Goal: Task Accomplishment & Management: Manage account settings

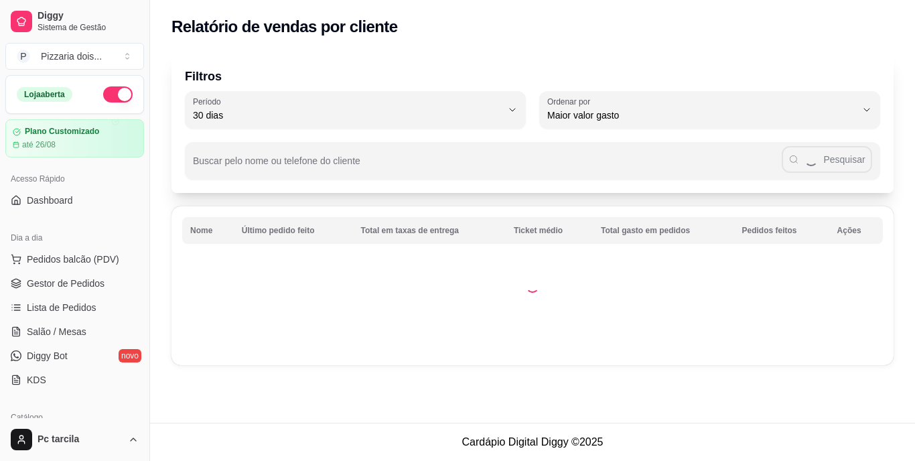
select select "30"
select select "HIGHEST_TOTAL_SPENT_WITH_ORDERS"
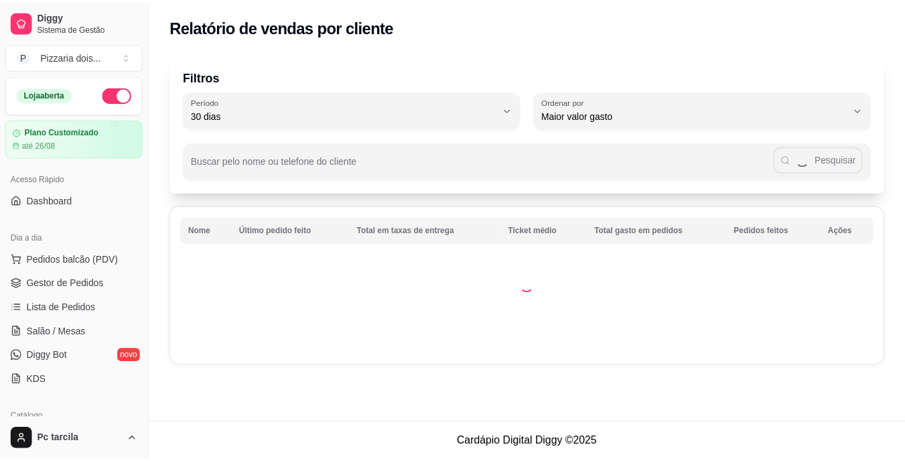
scroll to position [201, 0]
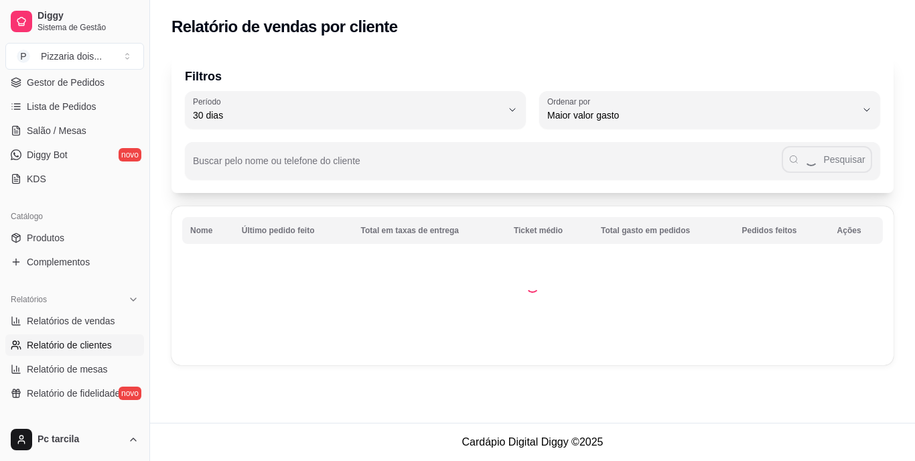
select select "ALL"
select select "0"
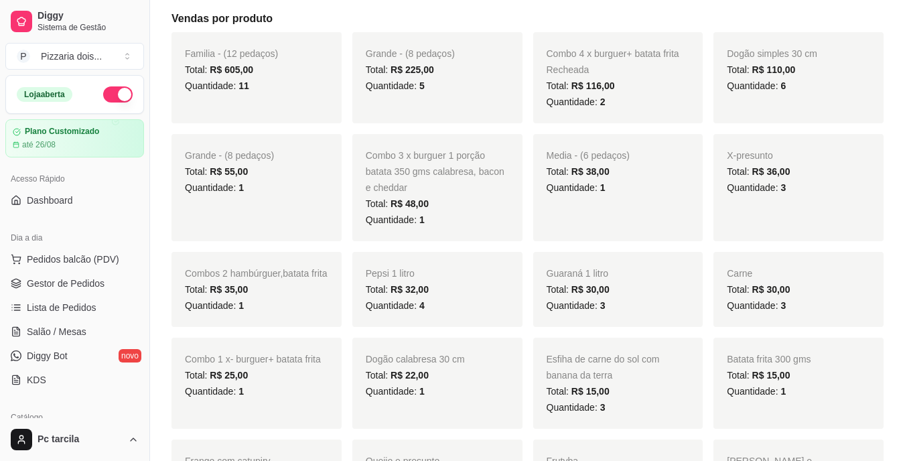
scroll to position [201, 0]
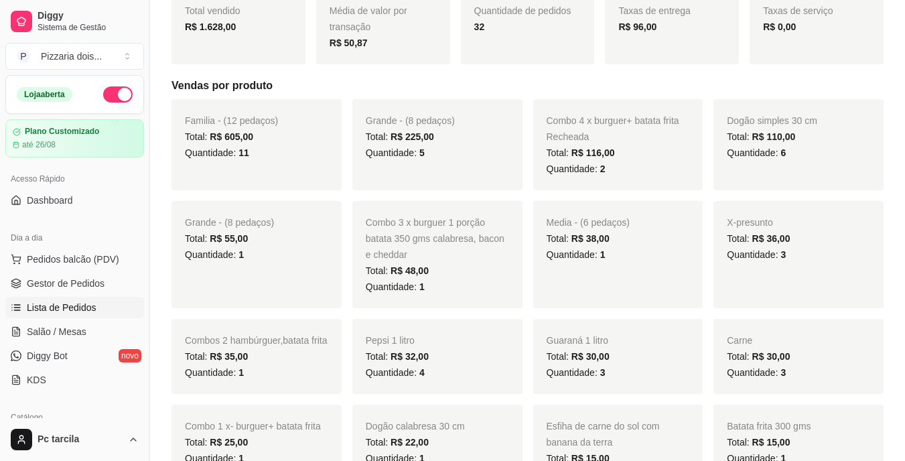
click at [100, 308] on link "Lista de Pedidos" at bounding box center [74, 307] width 139 height 21
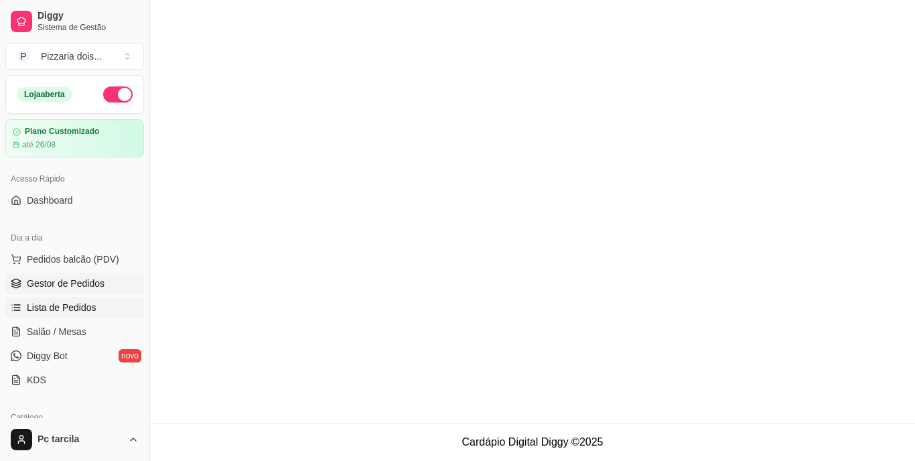
click at [117, 283] on link "Gestor de Pedidos" at bounding box center [74, 283] width 139 height 21
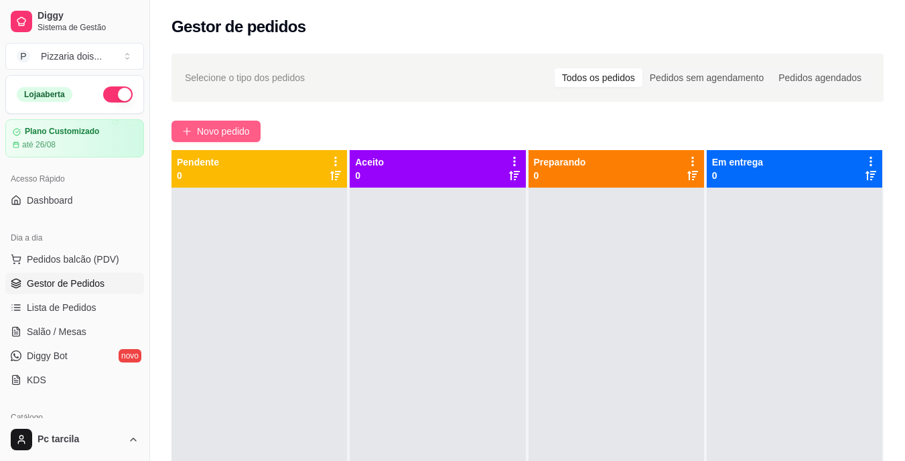
click at [249, 133] on span "Novo pedido" at bounding box center [223, 131] width 53 height 15
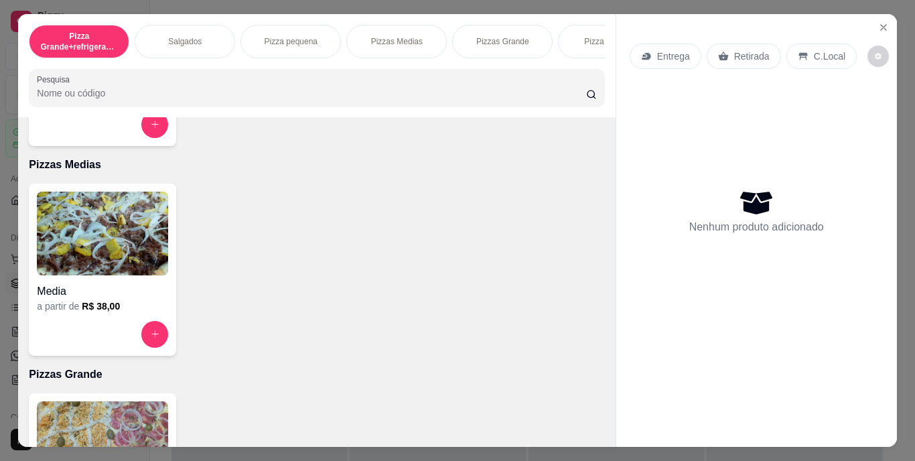
scroll to position [737, 0]
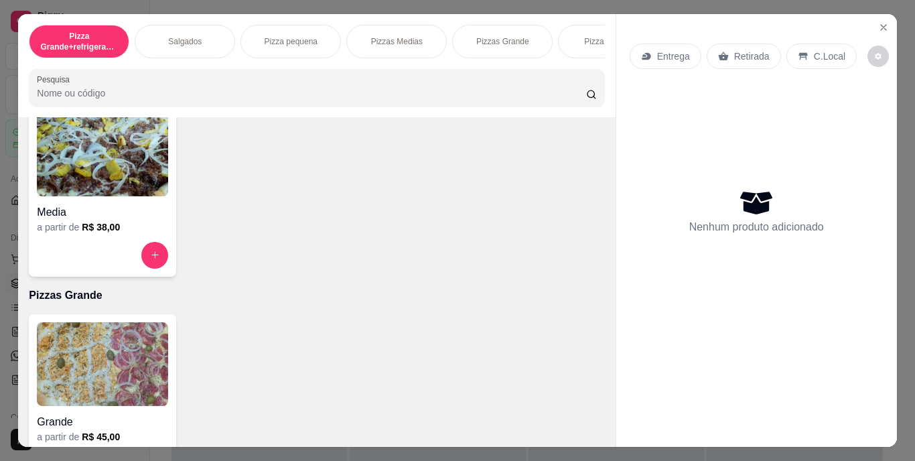
click at [133, 189] on img at bounding box center [102, 155] width 131 height 84
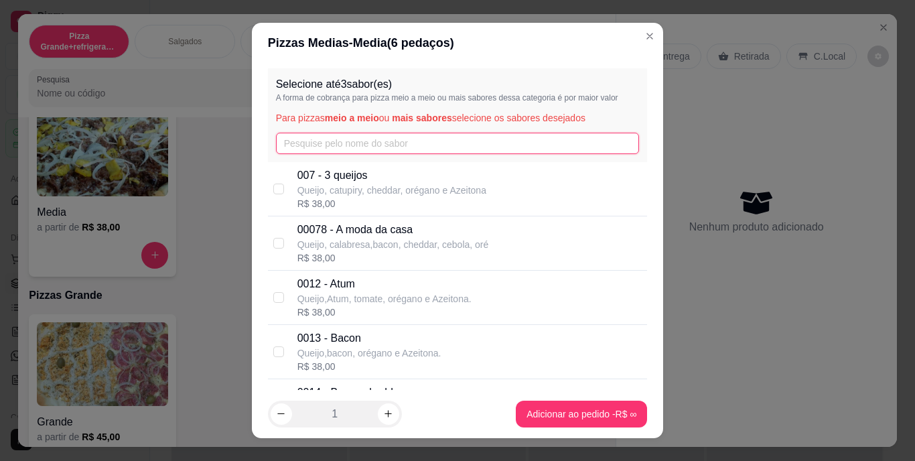
click at [302, 153] on input "text" at bounding box center [458, 143] width 364 height 21
click at [317, 170] on p "007 - 3 queijos" at bounding box center [392, 176] width 189 height 16
checkbox input "true"
click at [313, 145] on input "text" at bounding box center [458, 143] width 364 height 21
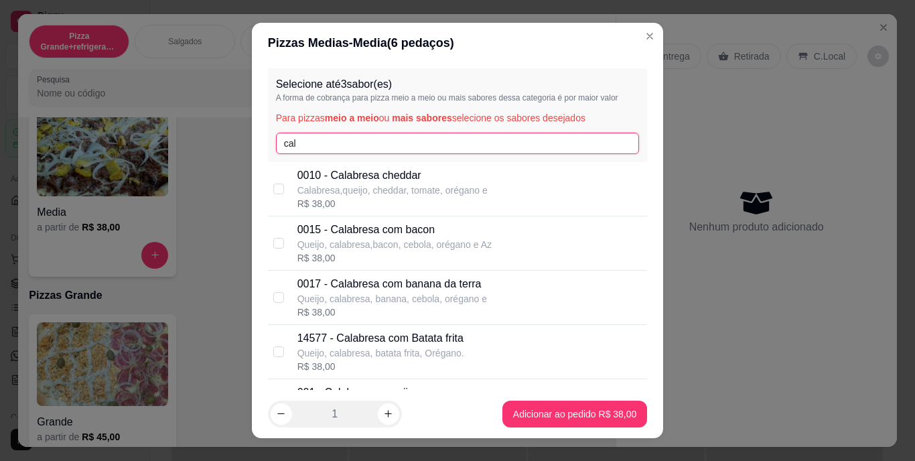
scroll to position [211, 0]
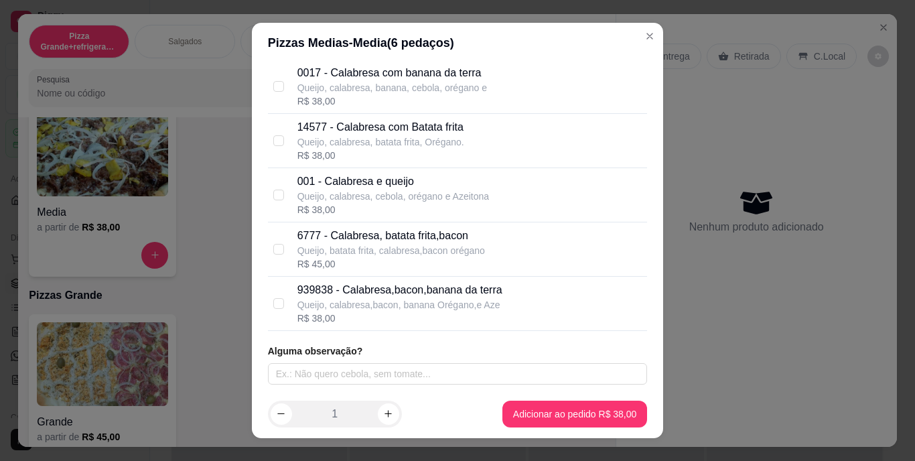
type input "cal"
click at [359, 190] on p "Queijo, calabresa, cebola, orégano e Azeitona" at bounding box center [394, 196] width 192 height 13
checkbox input "true"
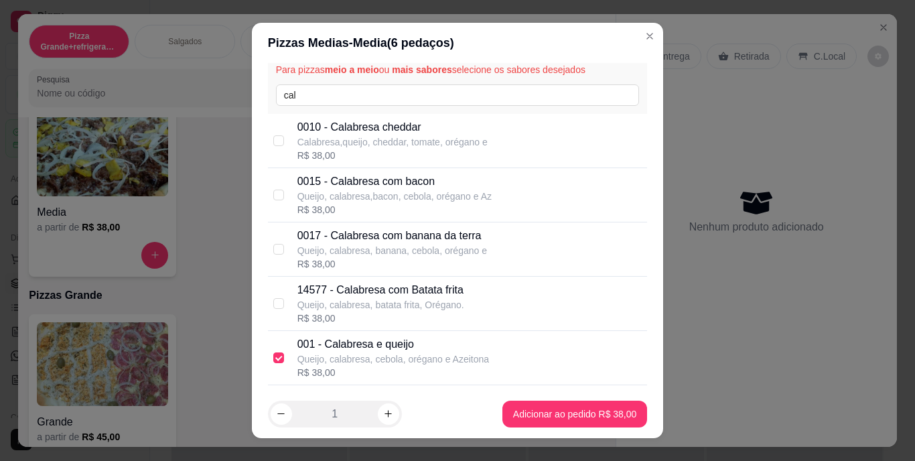
scroll to position [0, 0]
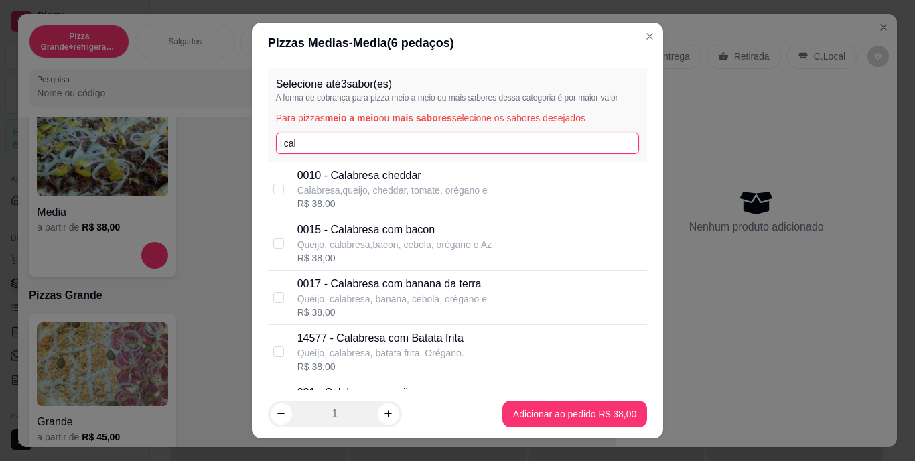
drag, startPoint x: 276, startPoint y: 130, endPoint x: 259, endPoint y: 127, distance: 17.7
click at [259, 127] on div "Selecione até 3 sabor(es) A forma de cobrança para pizza meio a meio ou mais sa…" at bounding box center [458, 226] width 412 height 326
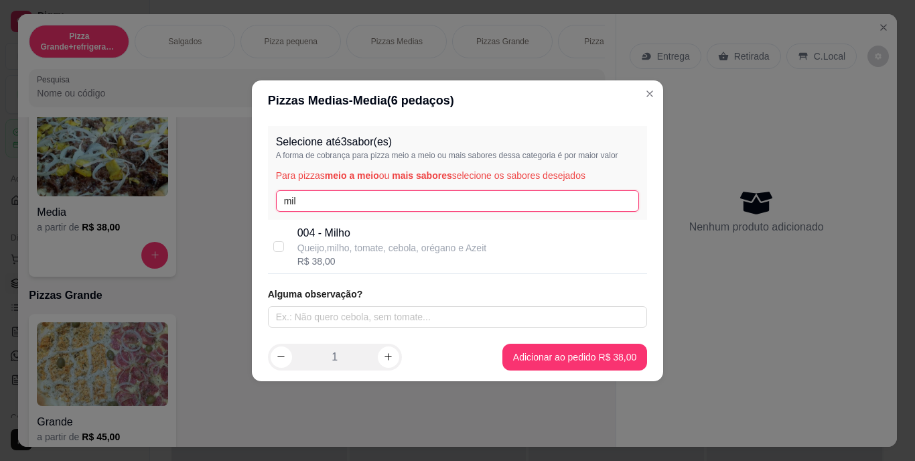
type input "mil"
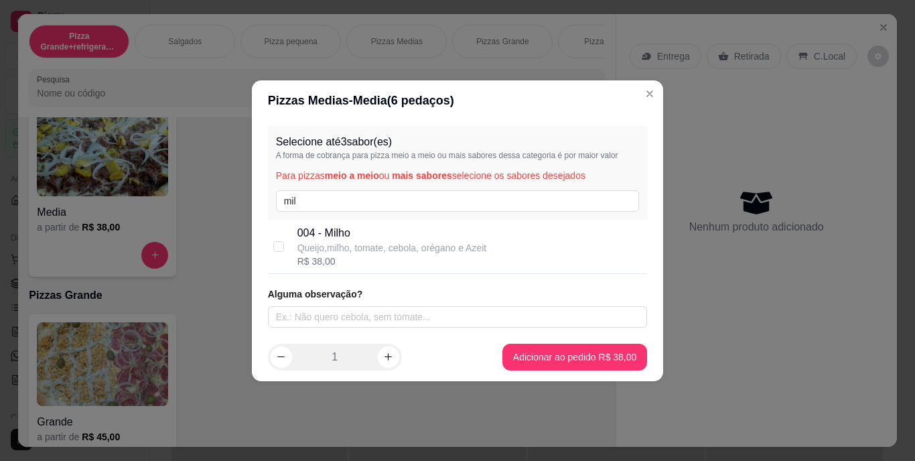
click at [335, 235] on p "004 - Milho" at bounding box center [393, 233] width 190 height 16
checkbox input "true"
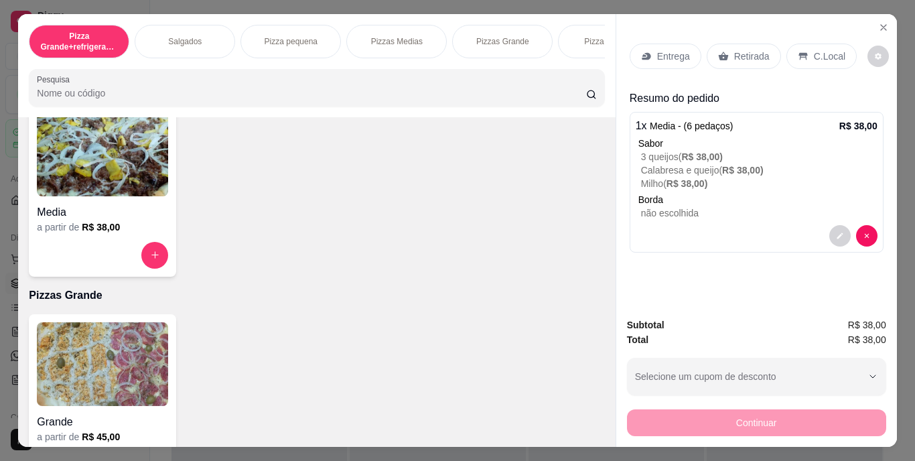
click at [680, 59] on div "Entrega" at bounding box center [666, 56] width 72 height 25
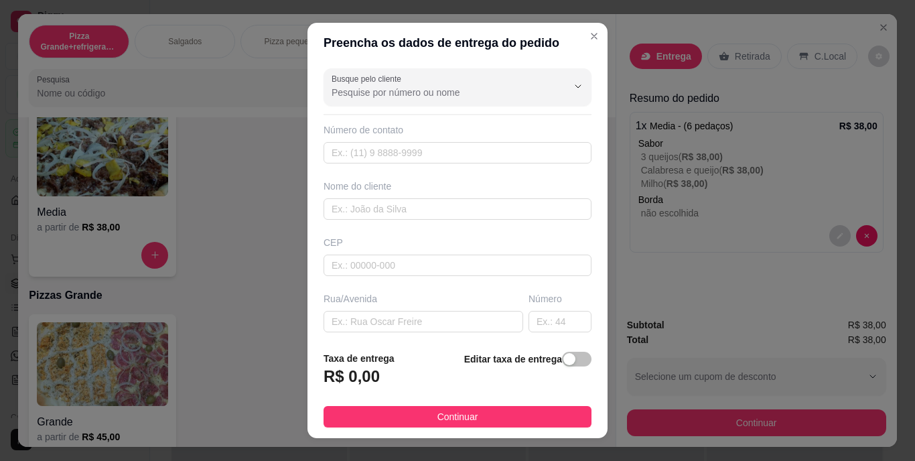
click at [570, 360] on span "button" at bounding box center [576, 359] width 29 height 15
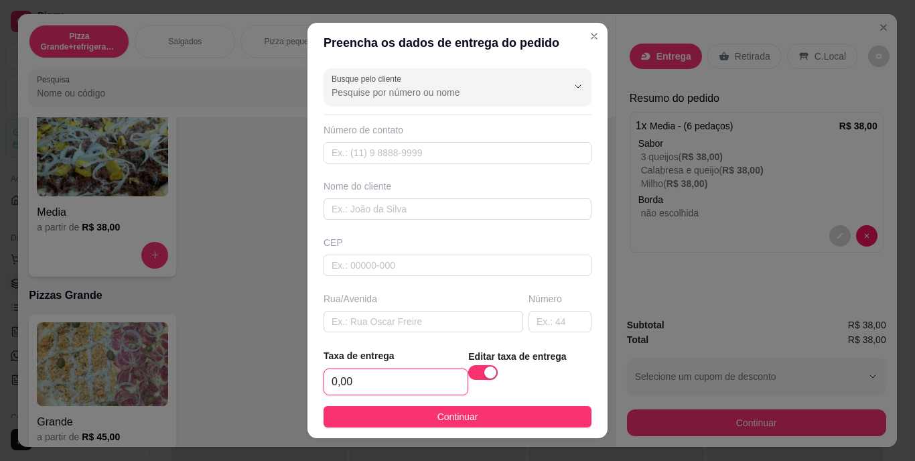
click at [402, 371] on input "0,00" at bounding box center [395, 381] width 143 height 25
type input "4,00"
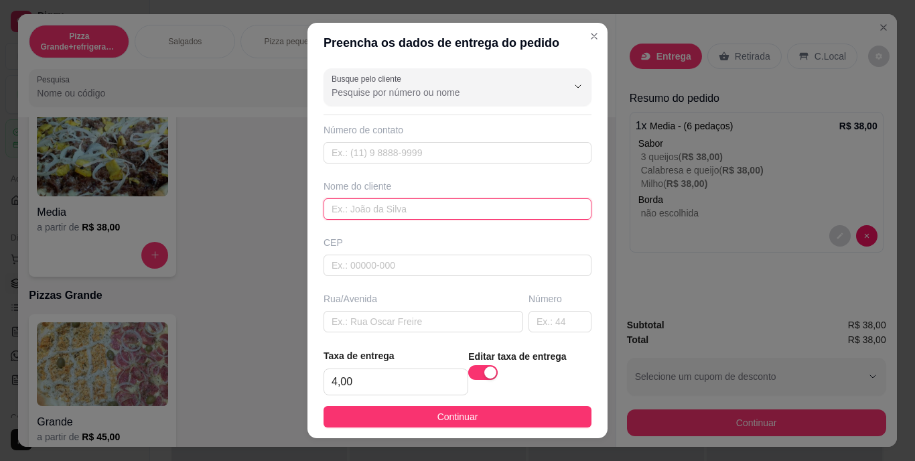
click at [340, 208] on input "text" at bounding box center [458, 208] width 268 height 21
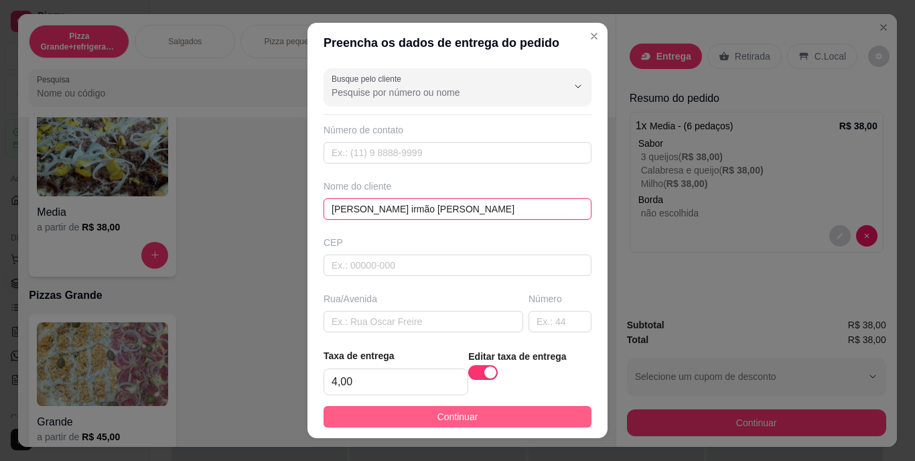
type input "[PERSON_NAME] irmão [PERSON_NAME]"
click at [406, 411] on button "Continuar" at bounding box center [458, 416] width 268 height 21
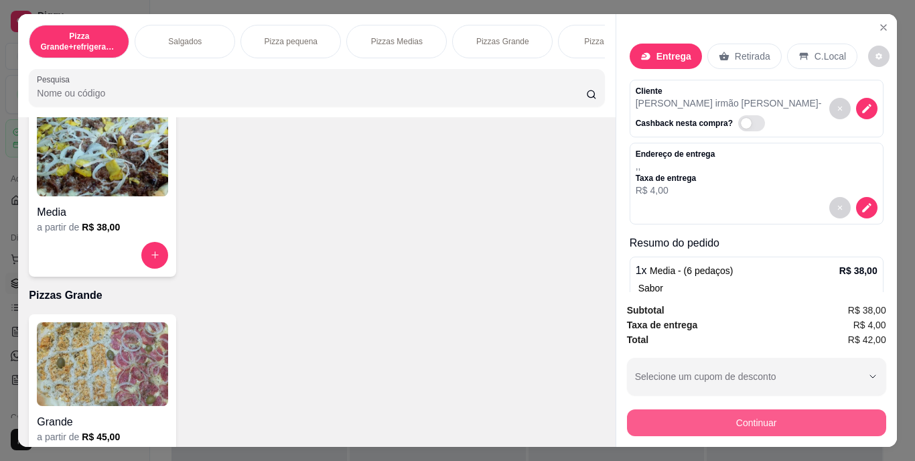
click at [643, 409] on button "Continuar" at bounding box center [756, 422] width 259 height 27
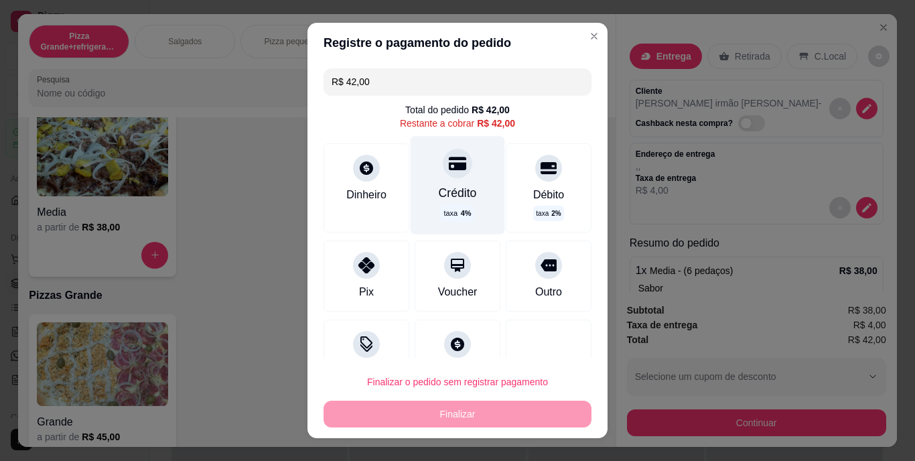
click at [449, 175] on div at bounding box center [457, 163] width 29 height 29
type input "R$ 0,00"
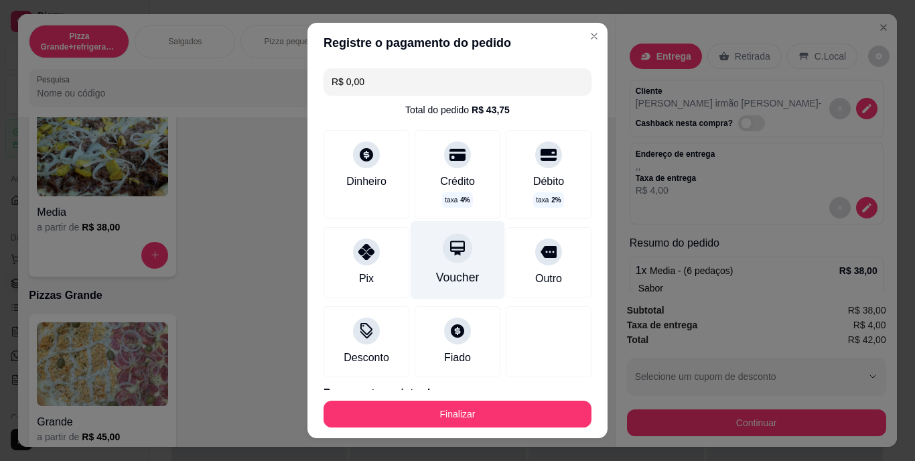
scroll to position [62, 0]
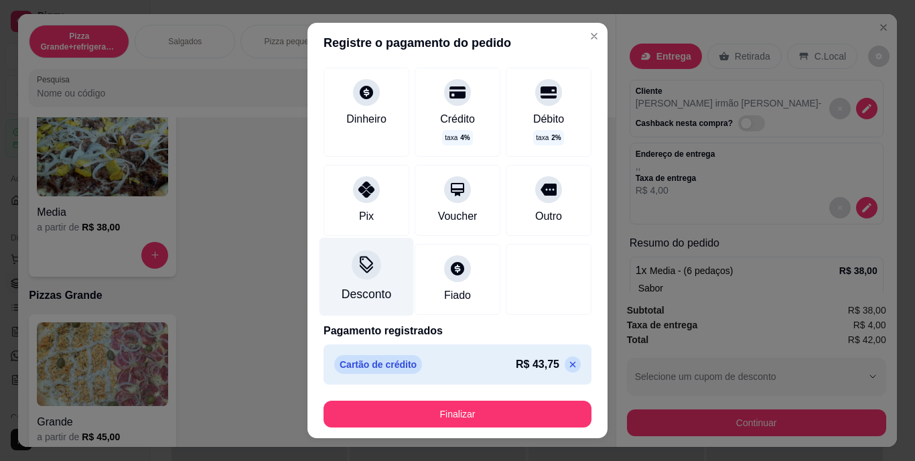
click at [345, 281] on div "Desconto" at bounding box center [367, 277] width 94 height 78
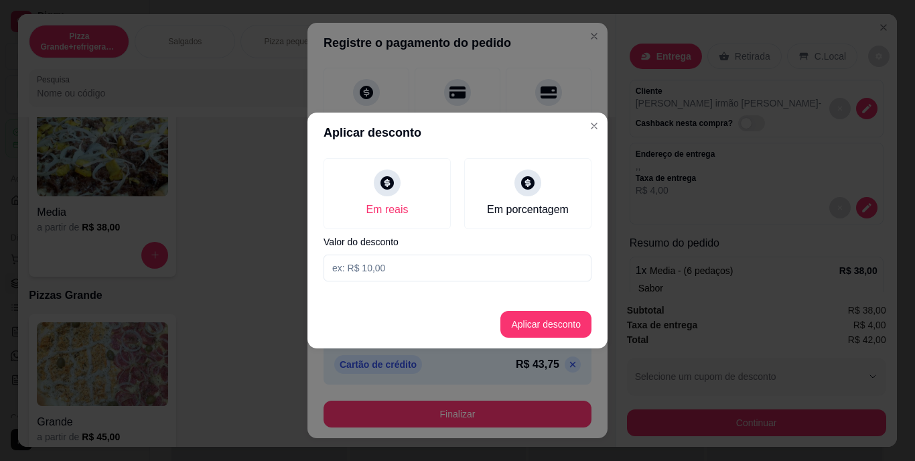
click at [438, 278] on input at bounding box center [458, 268] width 268 height 27
type input "1,75"
click at [532, 325] on button "Aplicar desconto" at bounding box center [546, 324] width 91 height 27
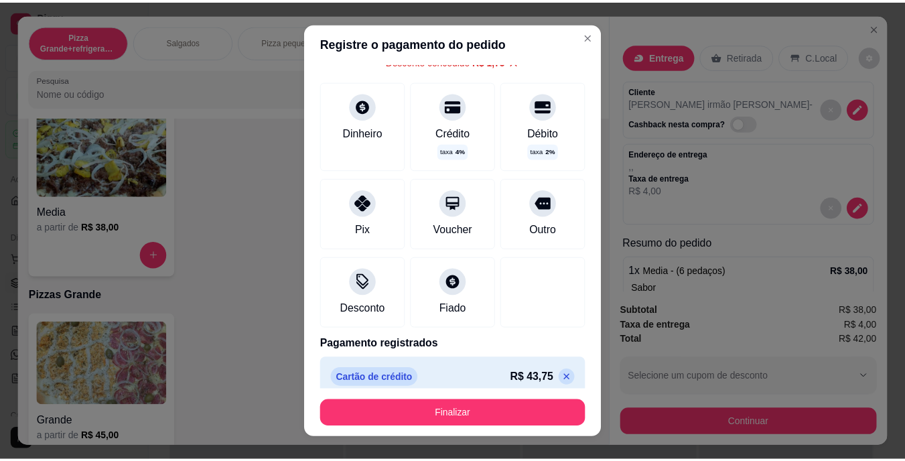
scroll to position [76, 0]
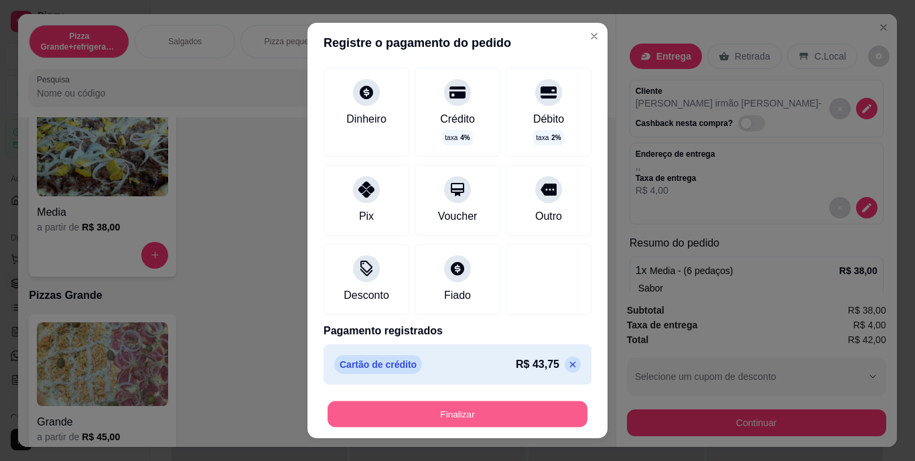
click at [492, 406] on button "Finalizar" at bounding box center [458, 414] width 260 height 26
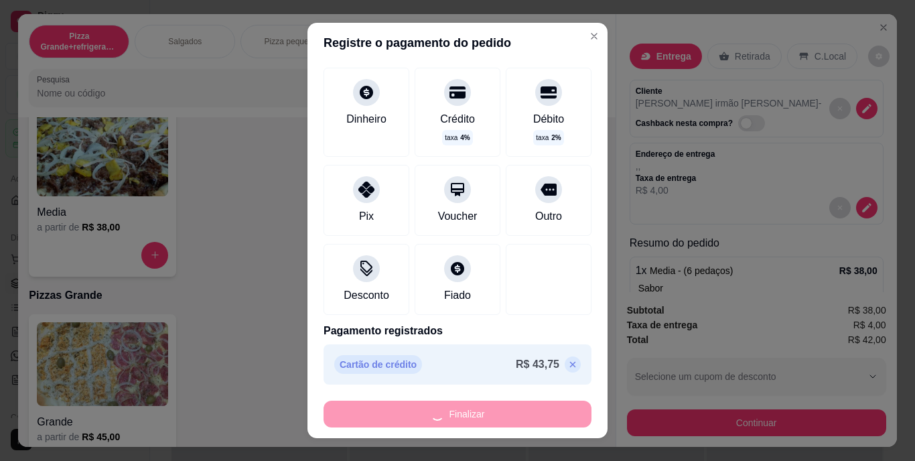
type input "-R$ 43,75"
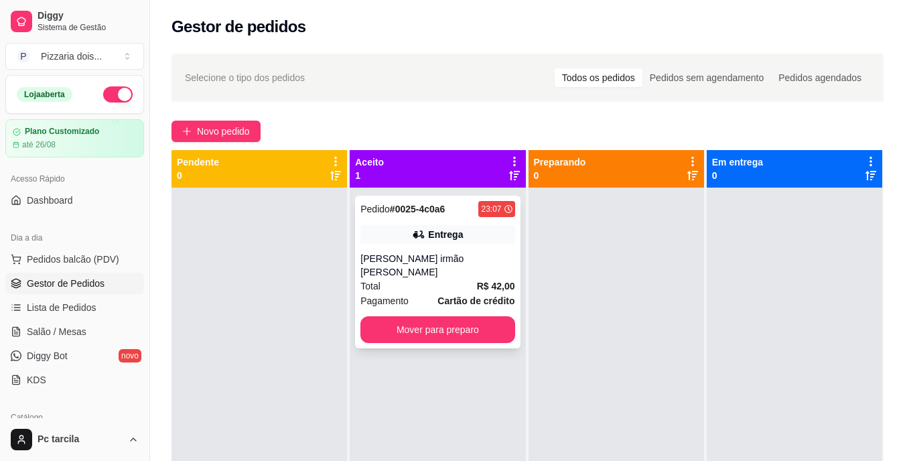
click at [469, 279] on div "Total R$ 42,00" at bounding box center [438, 286] width 154 height 15
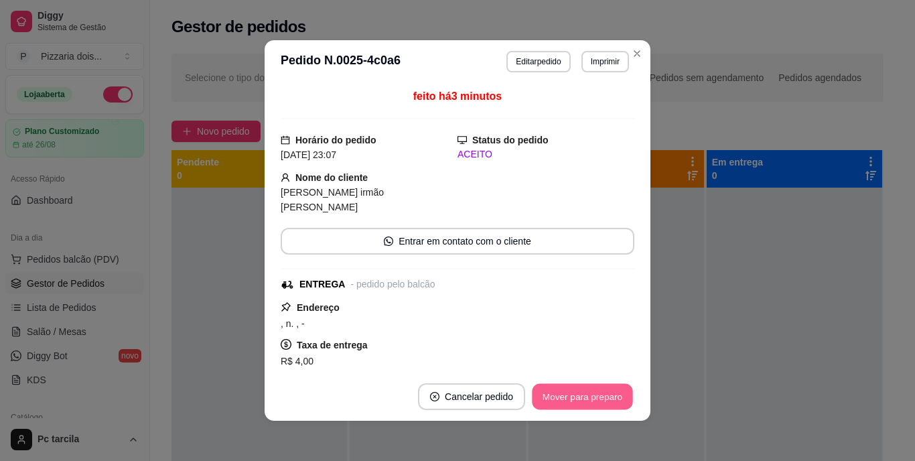
click at [599, 396] on button "Mover para preparo" at bounding box center [582, 397] width 101 height 26
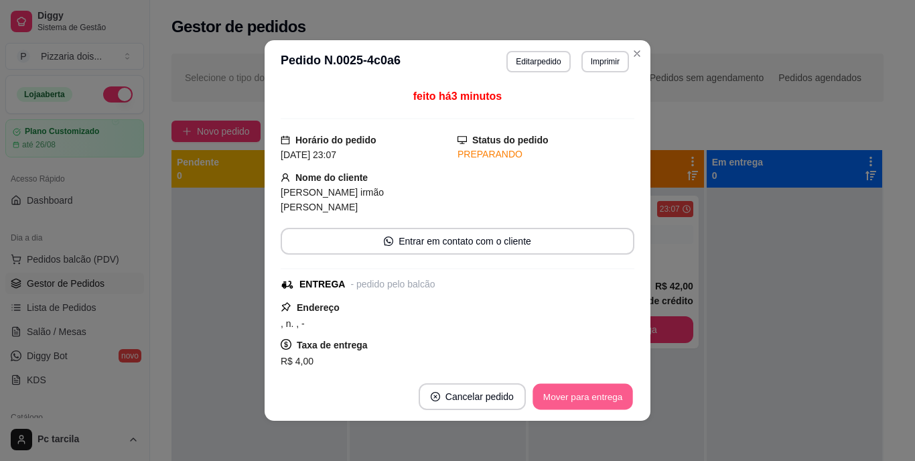
click at [599, 396] on button "Mover para entrega" at bounding box center [583, 397] width 101 height 26
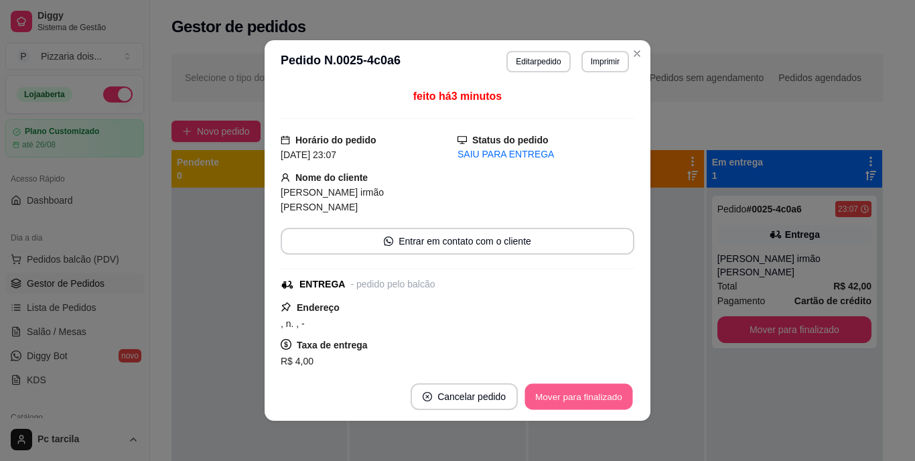
click at [599, 396] on button "Mover para finalizado" at bounding box center [579, 397] width 108 height 26
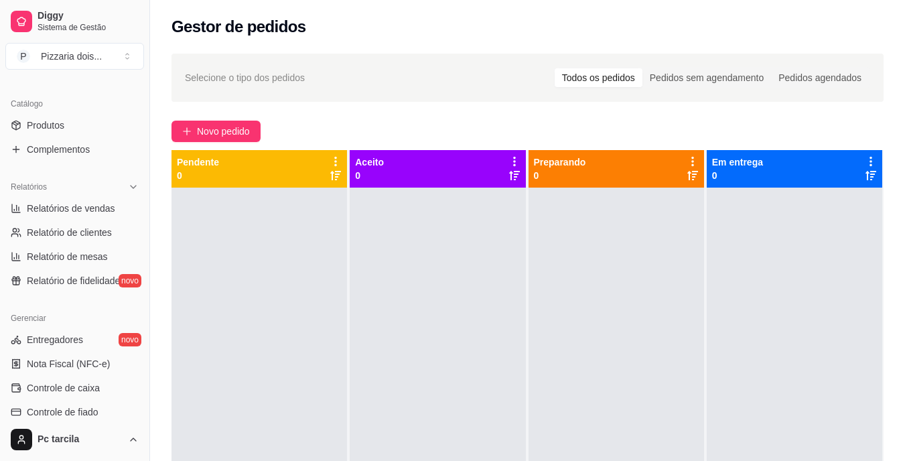
scroll to position [335, 0]
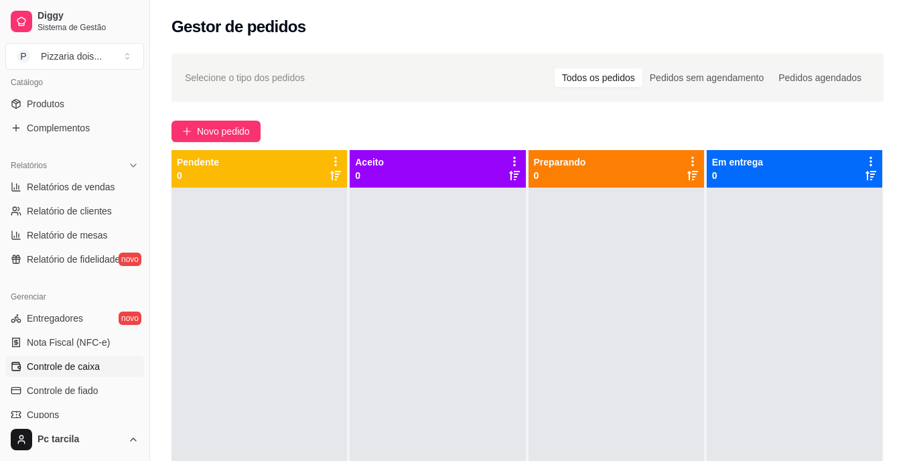
click at [99, 364] on span "Controle de caixa" at bounding box center [63, 366] width 73 height 13
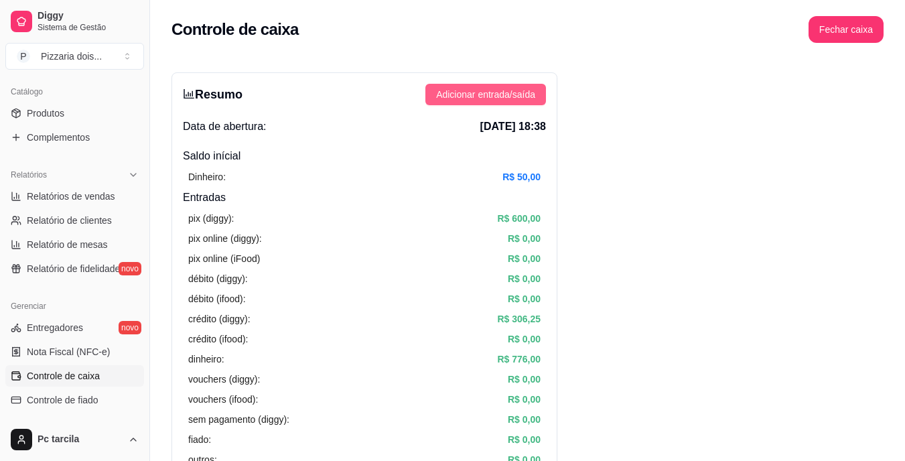
click at [457, 95] on span "Adicionar entrada/saída" at bounding box center [485, 94] width 99 height 15
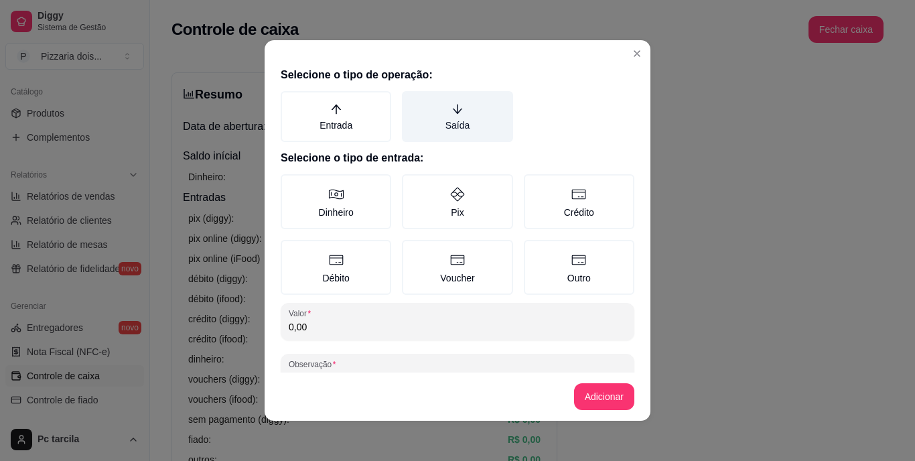
drag, startPoint x: 459, startPoint y: 96, endPoint x: 459, endPoint y: 108, distance: 12.1
click at [459, 108] on label "Saída" at bounding box center [457, 116] width 111 height 51
click at [412, 101] on button "Saída" at bounding box center [406, 95] width 11 height 11
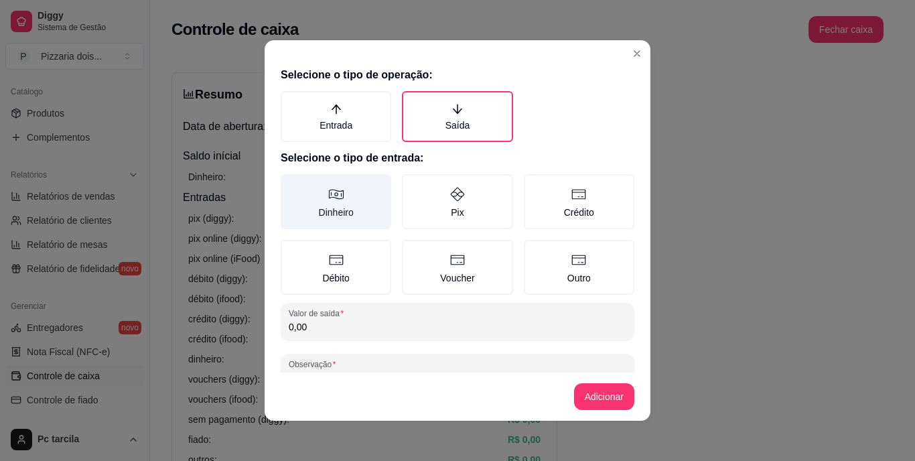
click at [348, 216] on label "Dinheiro" at bounding box center [336, 201] width 111 height 55
click at [291, 184] on button "Dinheiro" at bounding box center [285, 179] width 11 height 11
click at [348, 216] on label "Dinheiro" at bounding box center [336, 201] width 111 height 55
click at [291, 184] on button "Dinheiro" at bounding box center [285, 179] width 11 height 11
type button "MONEY"
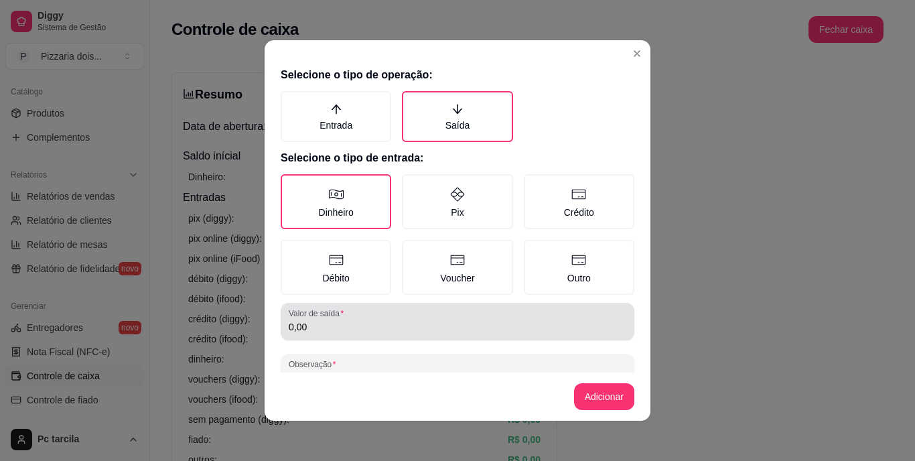
click at [370, 319] on div "0,00" at bounding box center [458, 321] width 338 height 27
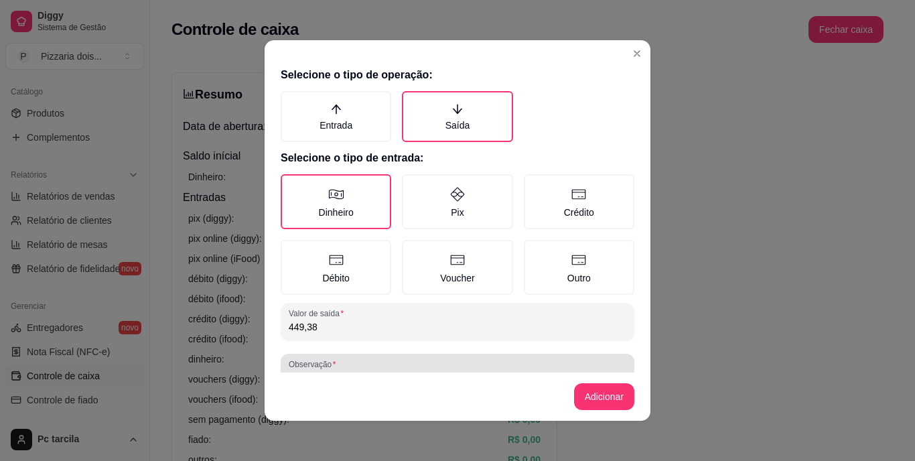
type input "449,38"
click at [383, 365] on div at bounding box center [458, 372] width 338 height 27
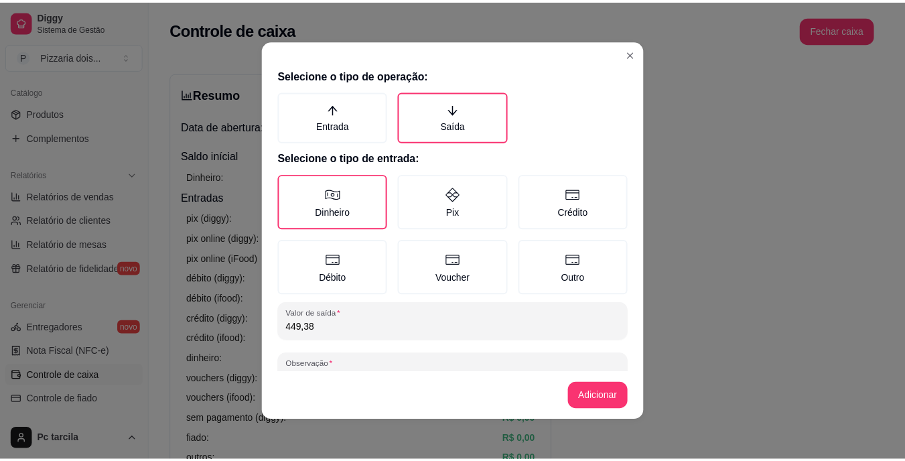
scroll to position [12, 0]
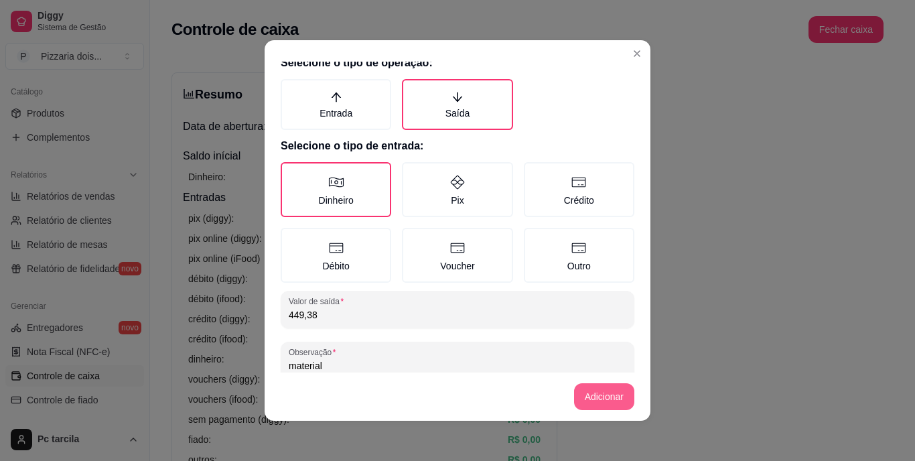
type input "material"
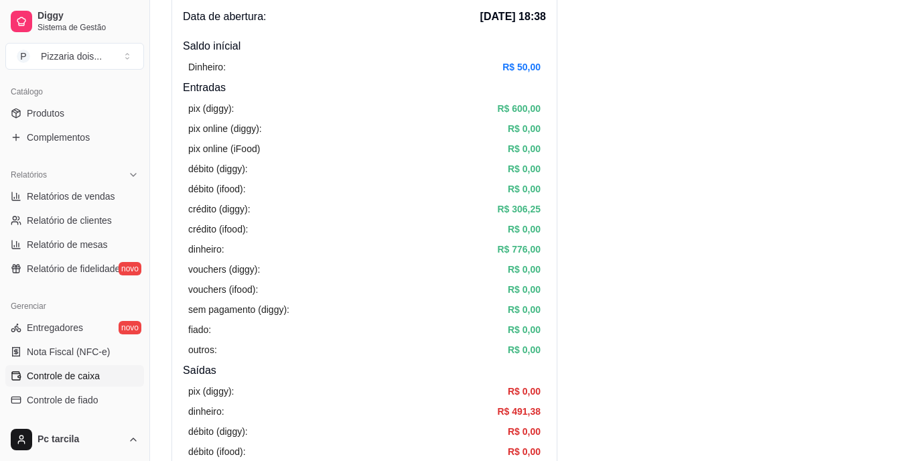
scroll to position [0, 0]
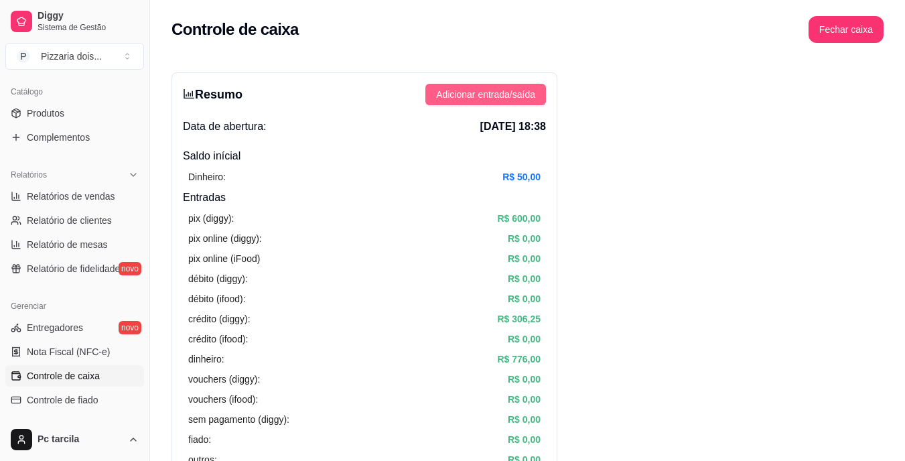
click at [518, 94] on span "Adicionar entrada/saída" at bounding box center [485, 94] width 99 height 15
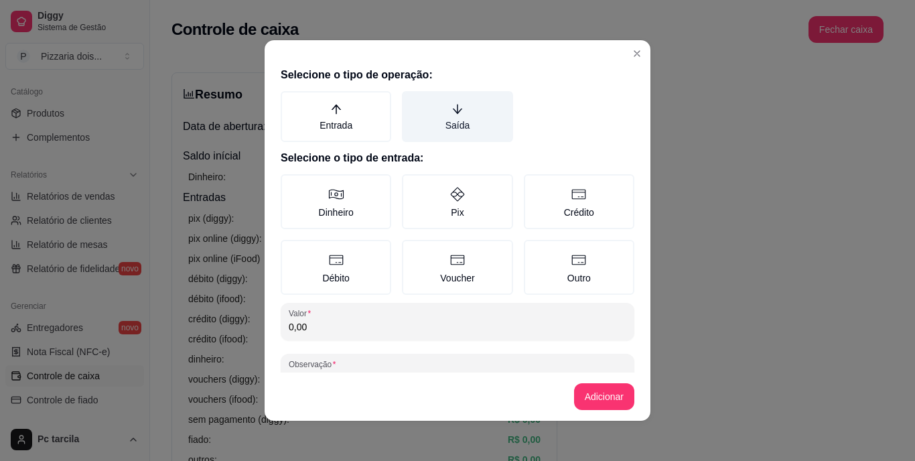
click at [458, 127] on label "Saída" at bounding box center [457, 116] width 111 height 51
click at [412, 101] on button "Saída" at bounding box center [406, 95] width 11 height 11
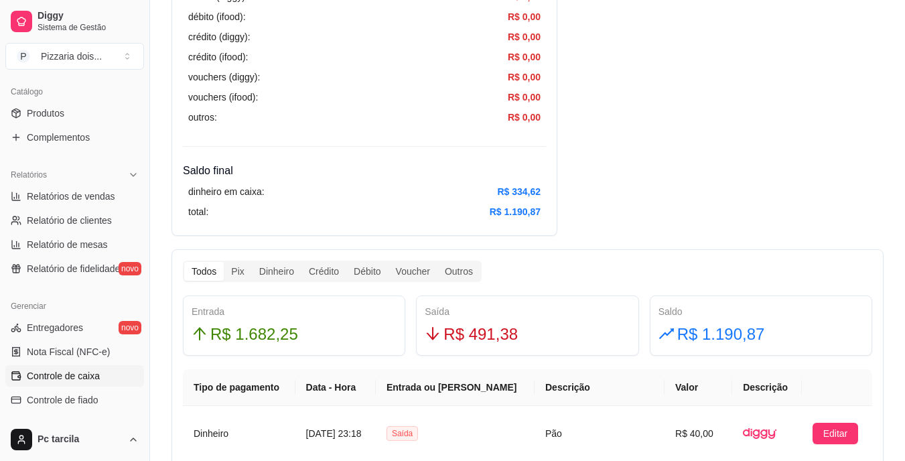
scroll to position [539, 0]
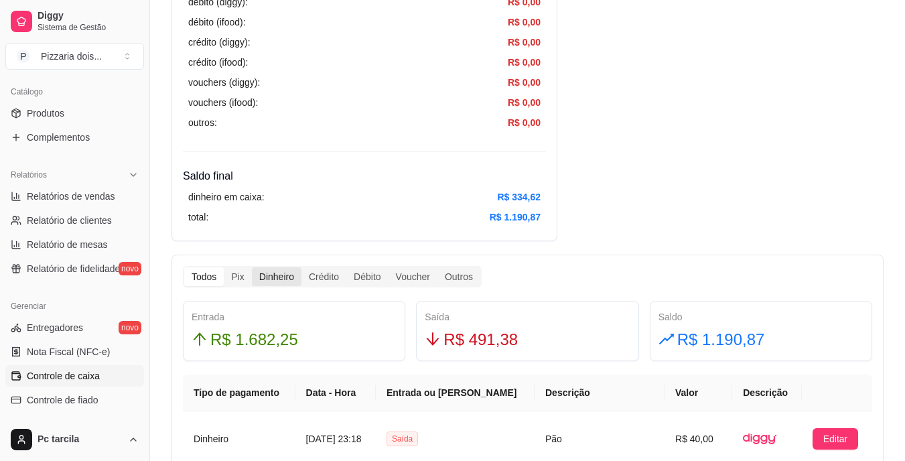
click at [273, 273] on div "Dinheiro" at bounding box center [277, 276] width 50 height 19
click at [252, 267] on input "Dinheiro" at bounding box center [252, 267] width 0 height 0
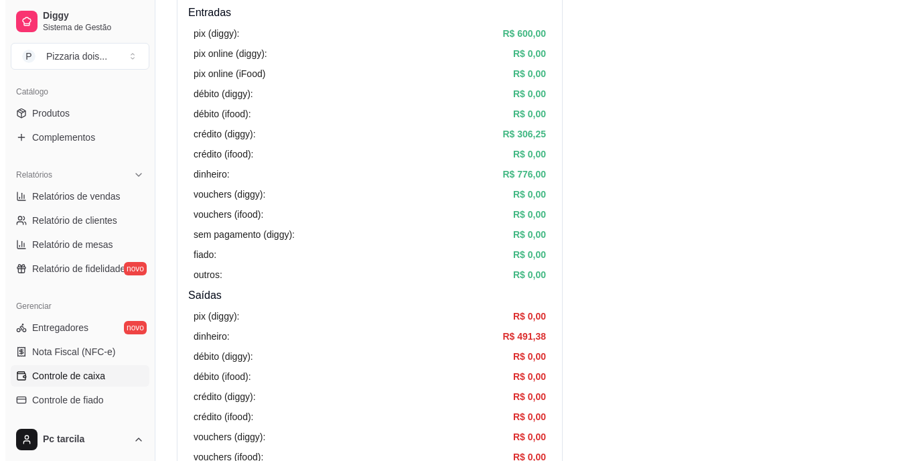
scroll to position [3, 0]
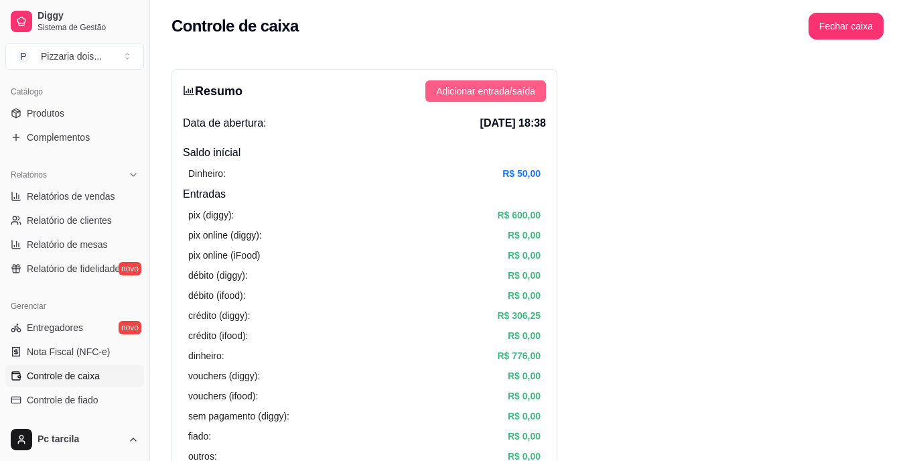
click at [507, 87] on span "Adicionar entrada/saída" at bounding box center [485, 91] width 99 height 15
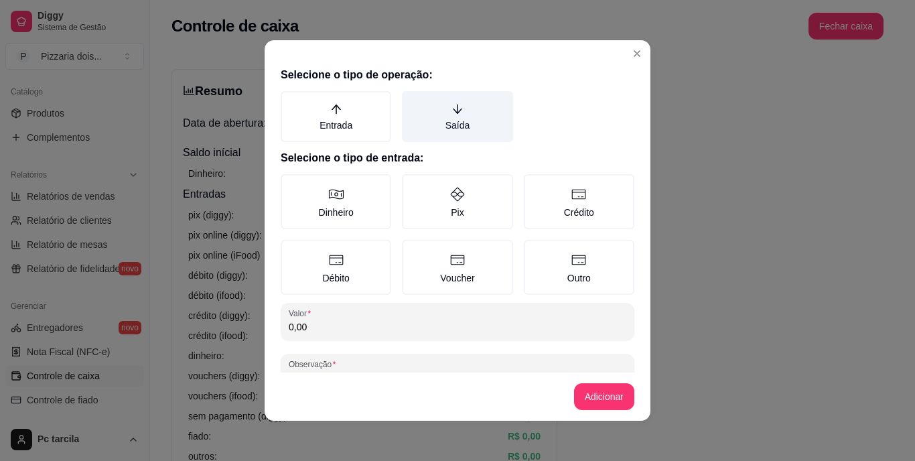
click at [447, 132] on label "Saída" at bounding box center [457, 116] width 111 height 51
click at [412, 101] on button "Saída" at bounding box center [406, 95] width 11 height 11
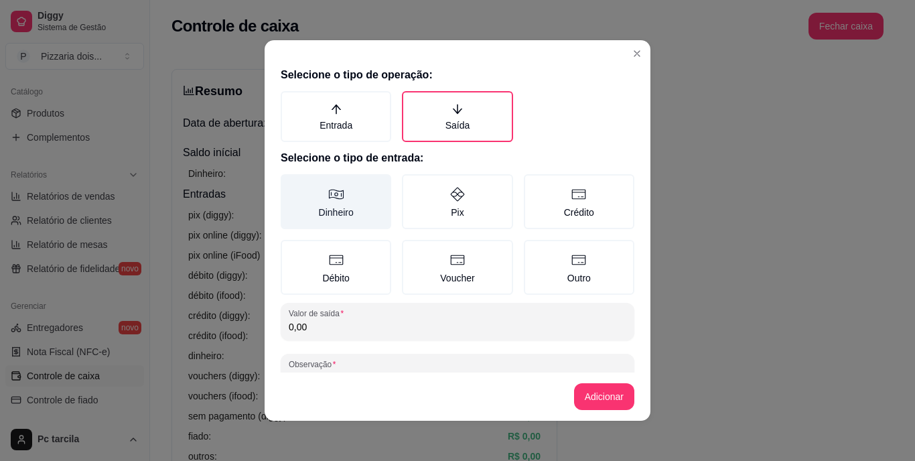
click at [356, 198] on label "Dinheiro" at bounding box center [336, 201] width 111 height 55
click at [291, 184] on button "Dinheiro" at bounding box center [285, 179] width 11 height 11
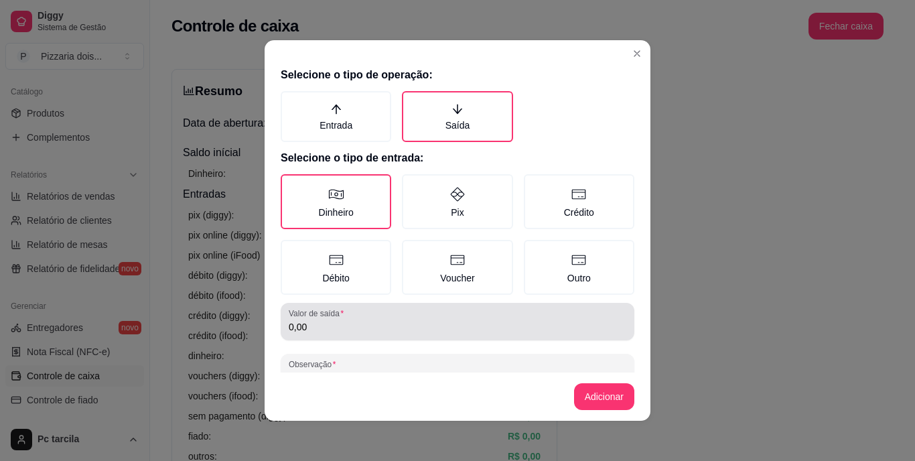
click at [323, 322] on input "0,00" at bounding box center [458, 326] width 338 height 13
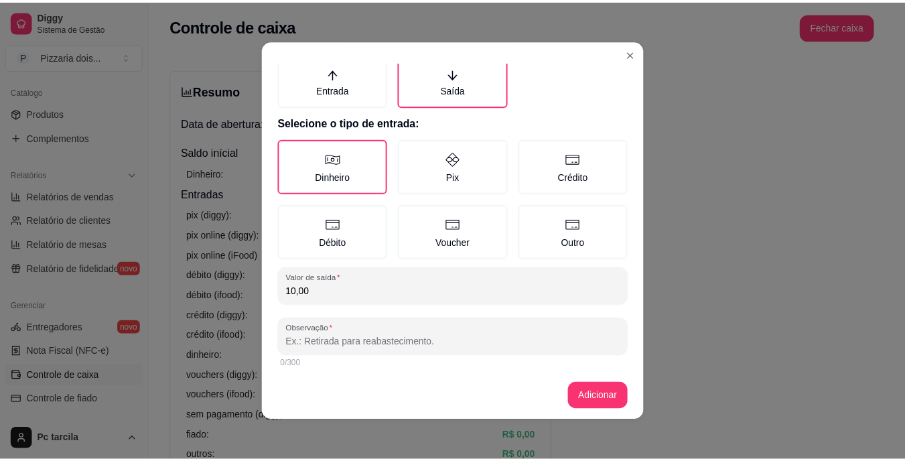
scroll to position [40, 0]
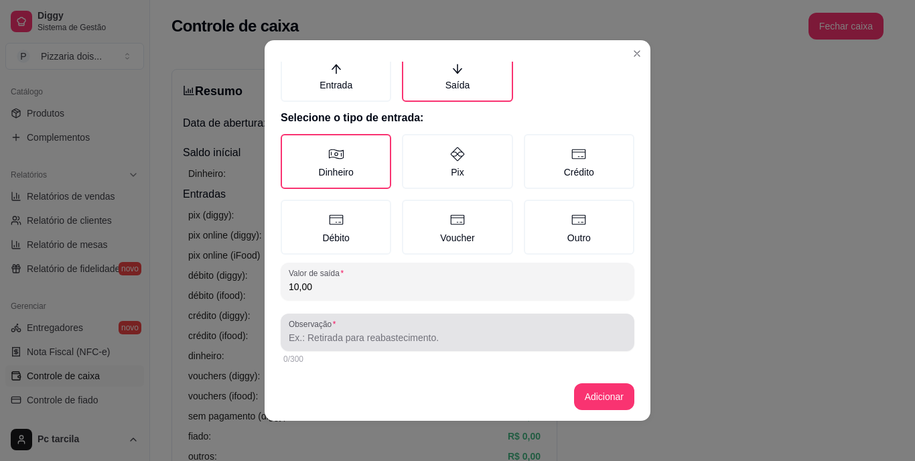
type input "10,00"
click at [322, 326] on label "Observação" at bounding box center [315, 323] width 52 height 11
click at [322, 331] on input "Observação" at bounding box center [458, 337] width 338 height 13
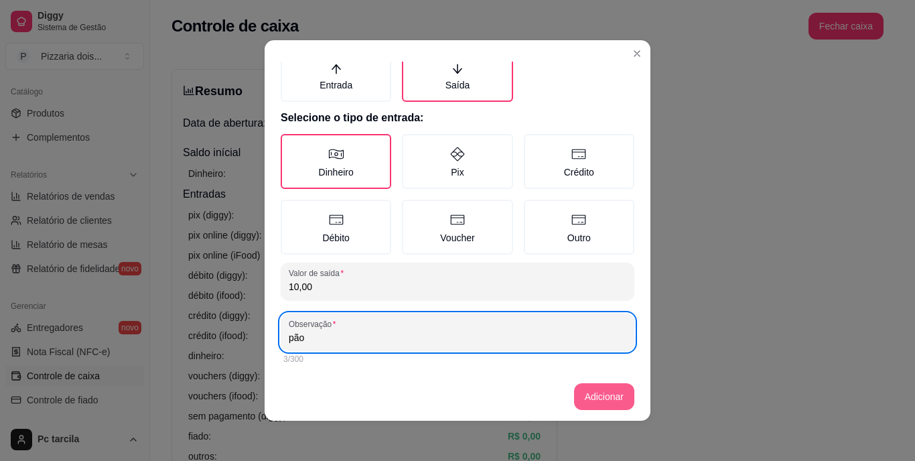
type input "pão"
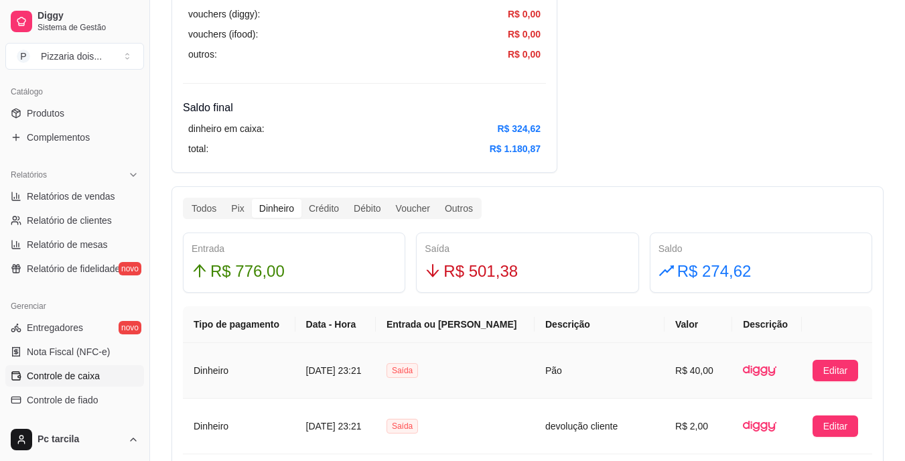
scroll to position [606, 0]
click at [328, 217] on div "Crédito" at bounding box center [324, 209] width 45 height 19
click at [302, 200] on input "Crédito" at bounding box center [302, 200] width 0 height 0
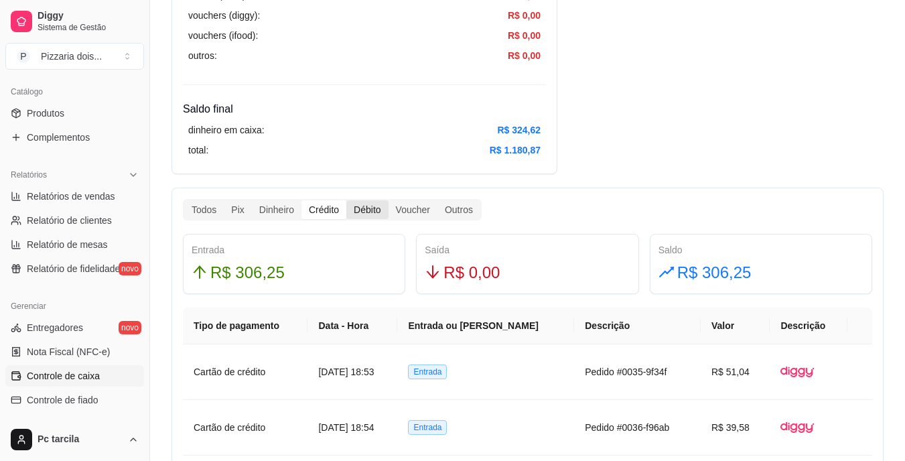
click at [357, 206] on div "Débito" at bounding box center [367, 209] width 42 height 19
click at [346, 200] on input "Débito" at bounding box center [346, 200] width 0 height 0
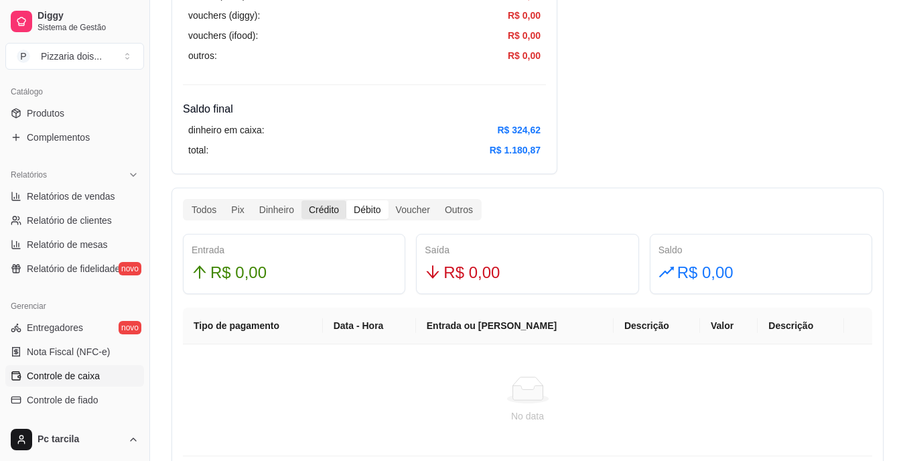
click at [331, 207] on div "Crédito" at bounding box center [324, 209] width 45 height 19
click at [302, 200] on input "Crédito" at bounding box center [302, 200] width 0 height 0
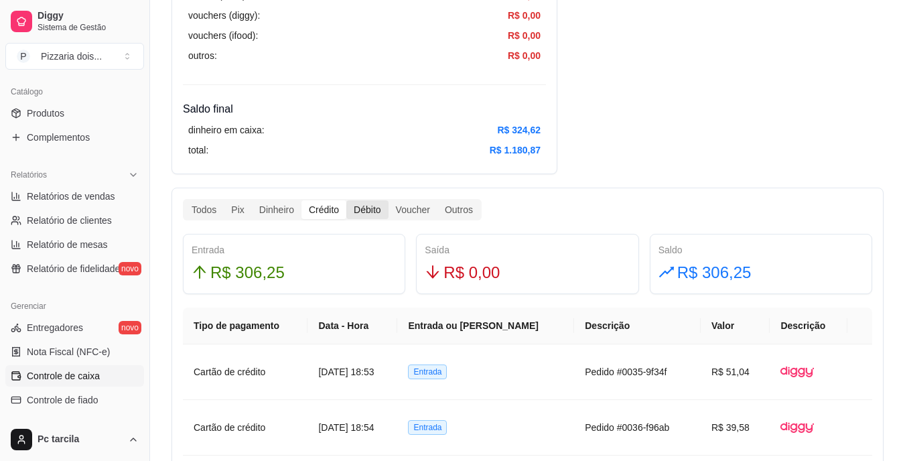
click at [364, 204] on div "Débito" at bounding box center [367, 209] width 42 height 19
click at [346, 200] on input "Débito" at bounding box center [346, 200] width 0 height 0
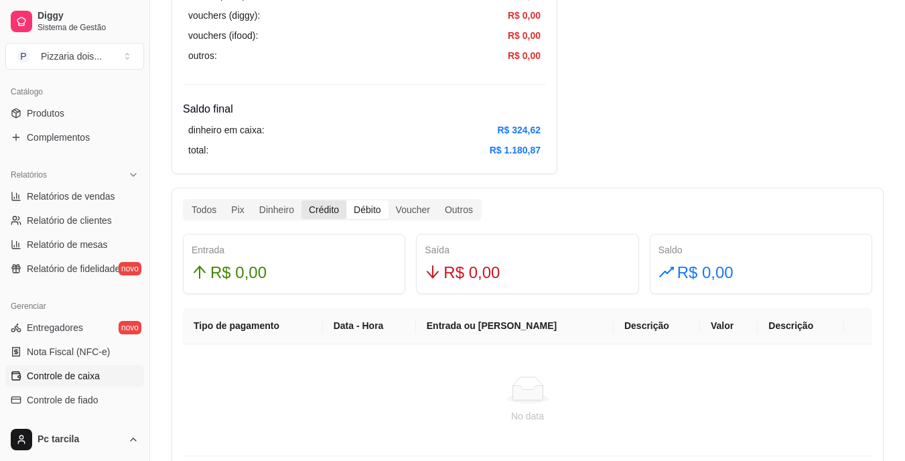
click at [333, 211] on div "Crédito" at bounding box center [324, 209] width 45 height 19
click at [302, 200] on input "Crédito" at bounding box center [302, 200] width 0 height 0
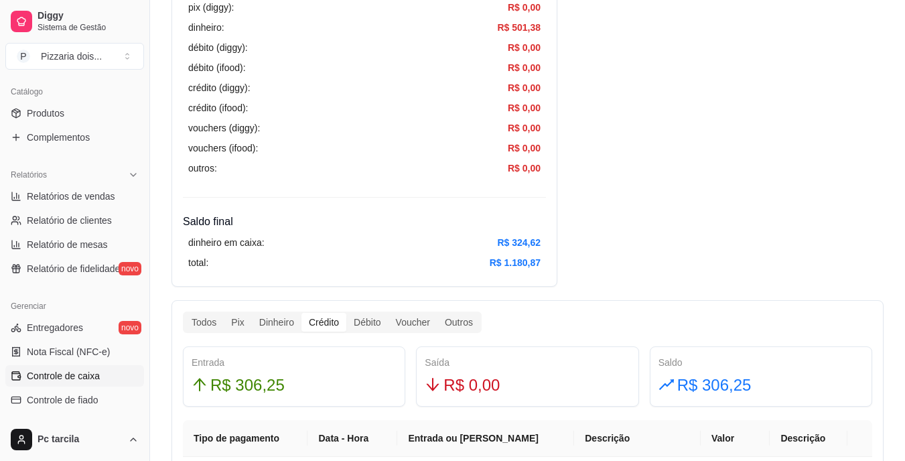
scroll to position [472, 0]
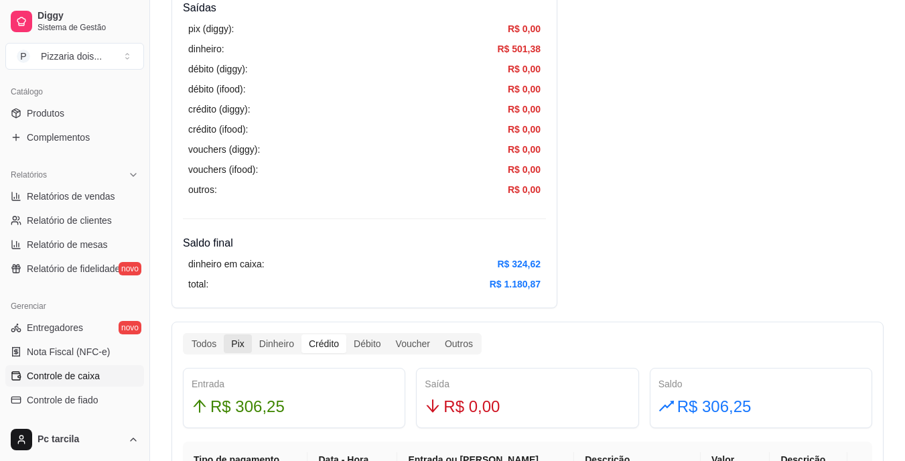
click at [224, 348] on div "Pix" at bounding box center [237, 343] width 27 height 19
click at [224, 334] on input "Pix" at bounding box center [224, 334] width 0 height 0
click at [323, 340] on div "Crédito" at bounding box center [324, 343] width 45 height 19
click at [302, 334] on input "Crédito" at bounding box center [302, 334] width 0 height 0
click at [227, 340] on div "Pix" at bounding box center [237, 343] width 27 height 19
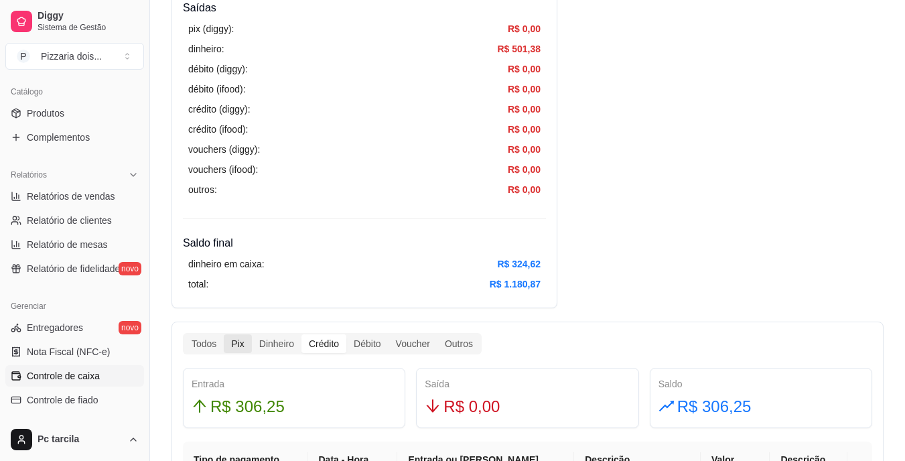
click at [224, 334] on input "Pix" at bounding box center [224, 334] width 0 height 0
click at [336, 341] on div "Crédito" at bounding box center [324, 343] width 45 height 19
click at [302, 334] on input "Crédito" at bounding box center [302, 334] width 0 height 0
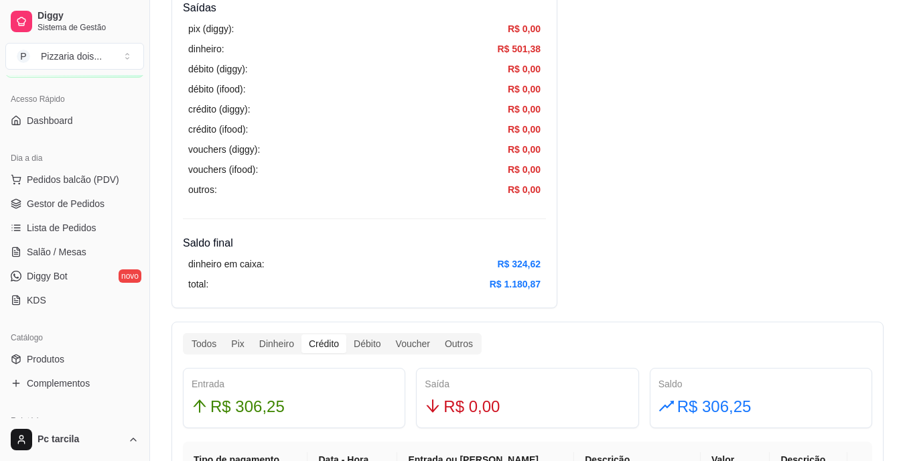
scroll to position [58, 0]
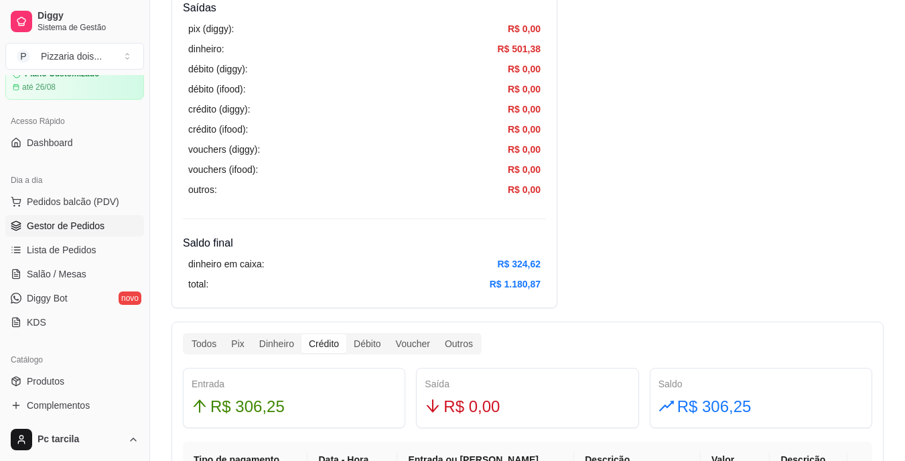
click at [78, 234] on link "Gestor de Pedidos" at bounding box center [74, 225] width 139 height 21
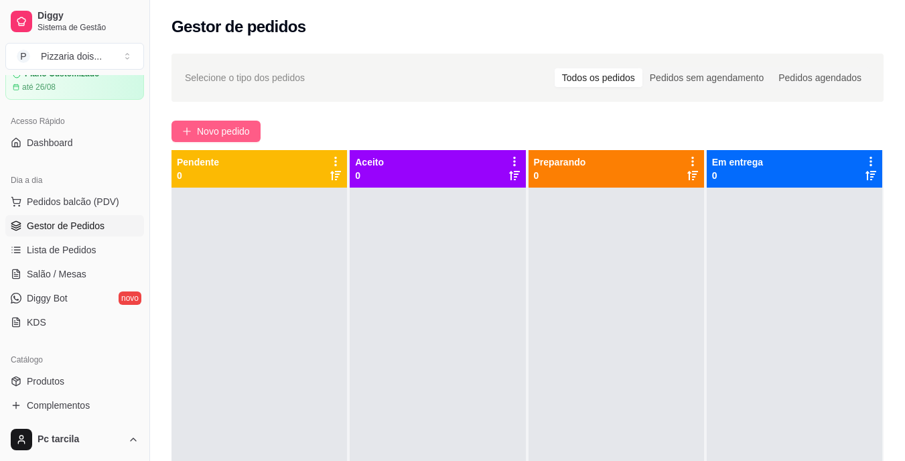
click at [233, 135] on span "Novo pedido" at bounding box center [223, 131] width 53 height 15
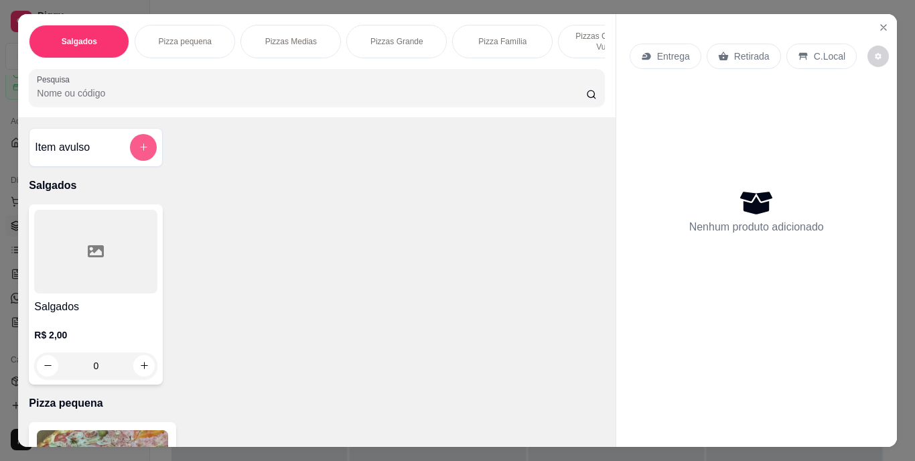
click at [147, 147] on button "add-separate-item" at bounding box center [143, 147] width 27 height 27
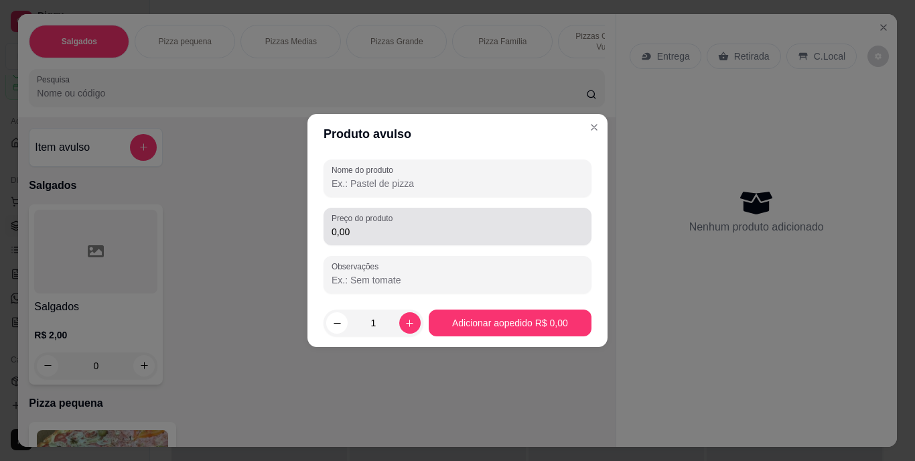
click at [369, 223] on label "Preço do produto" at bounding box center [365, 217] width 66 height 11
click at [369, 225] on input "0,00" at bounding box center [458, 231] width 252 height 13
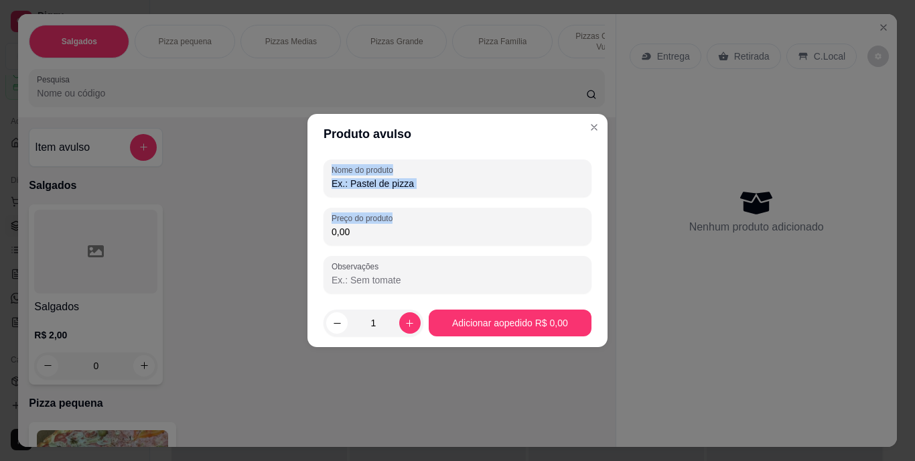
drag, startPoint x: 915, startPoint y: 70, endPoint x: 915, endPoint y: 1, distance: 69.0
click at [915, 19] on div "Produto avulso Nome do produto Preço do produto 0,00 Observações 1 Adicionar ao…" at bounding box center [457, 230] width 915 height 461
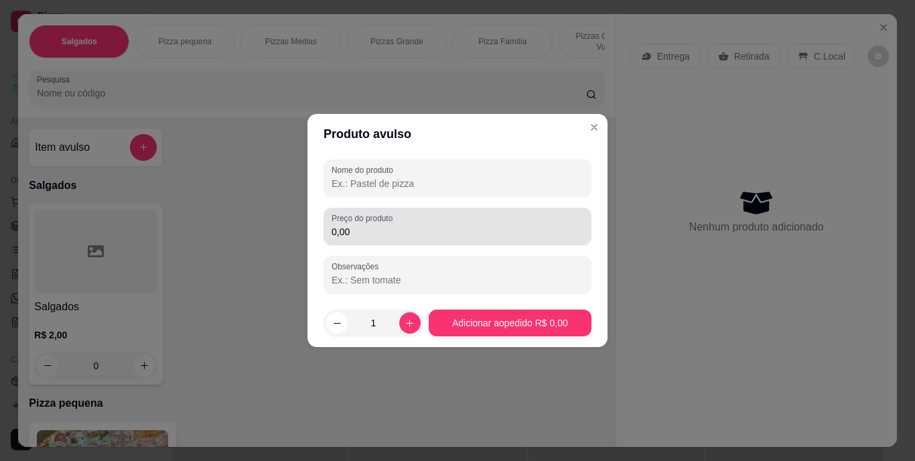
click at [448, 226] on input "0,00" at bounding box center [458, 231] width 252 height 13
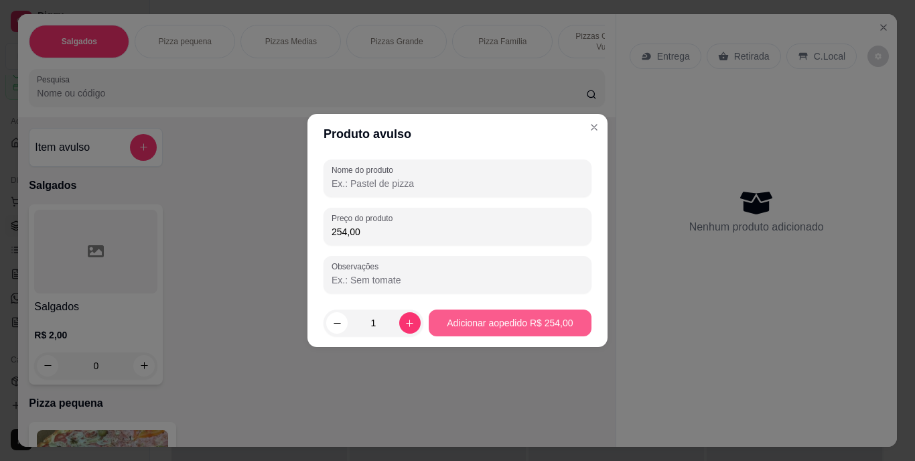
type input "254,00"
click at [541, 322] on button "Adicionar ao pedido R$ 254,00" at bounding box center [510, 323] width 163 height 27
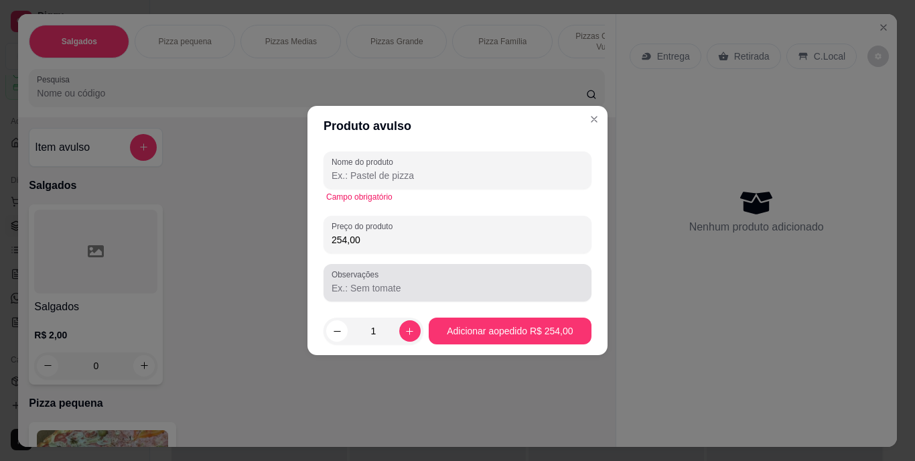
click at [546, 291] on input "Observações" at bounding box center [458, 287] width 252 height 13
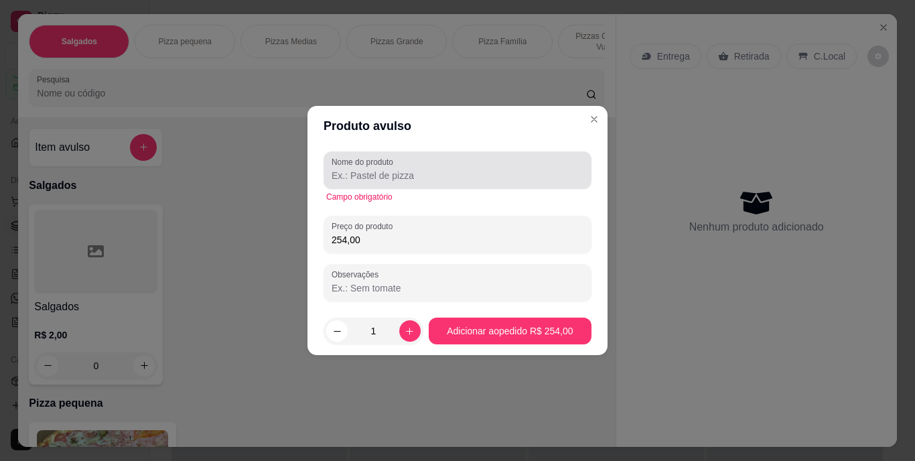
click at [361, 162] on label "Nome do produto" at bounding box center [365, 161] width 66 height 11
click at [361, 169] on input "Nome do produto" at bounding box center [458, 175] width 252 height 13
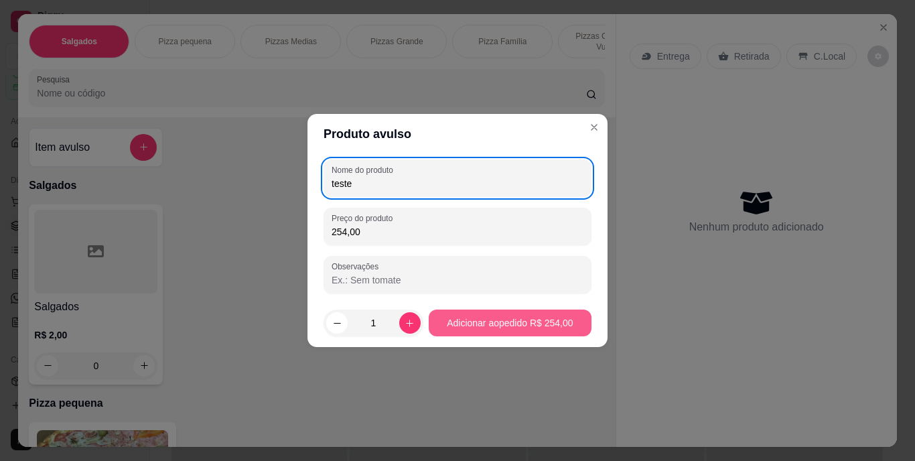
type input "teste"
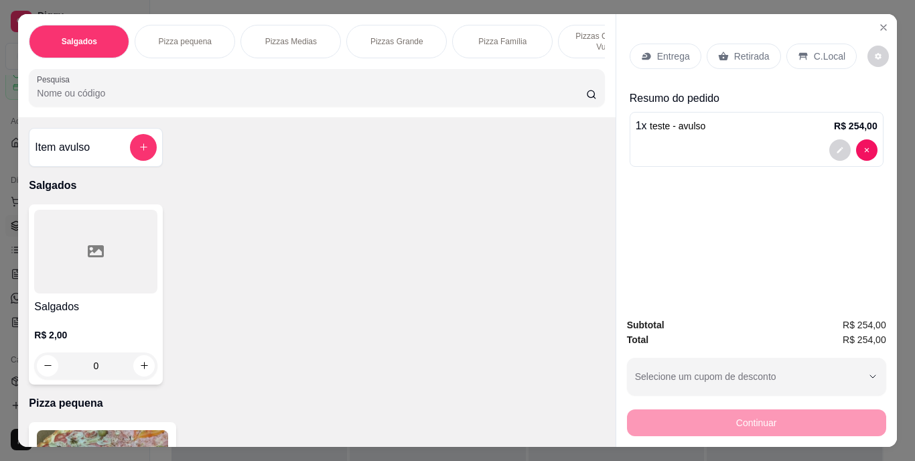
click at [823, 54] on p "C.Local" at bounding box center [829, 56] width 31 height 13
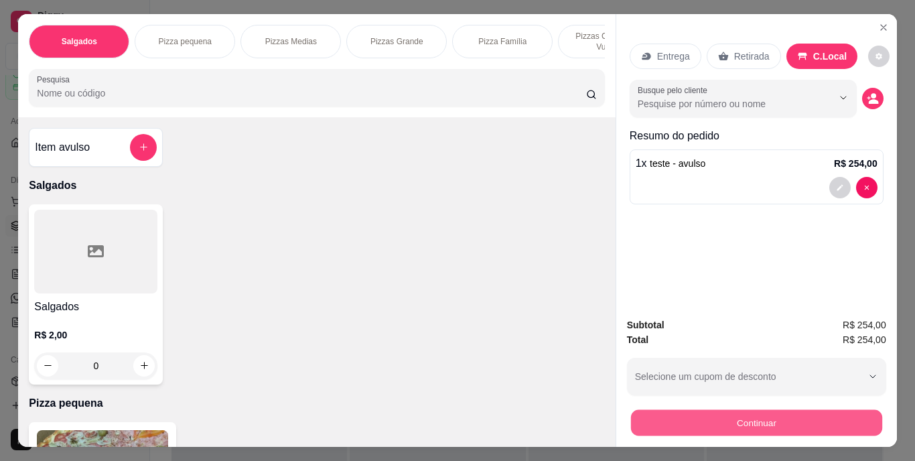
click at [687, 410] on button "Continuar" at bounding box center [756, 423] width 251 height 26
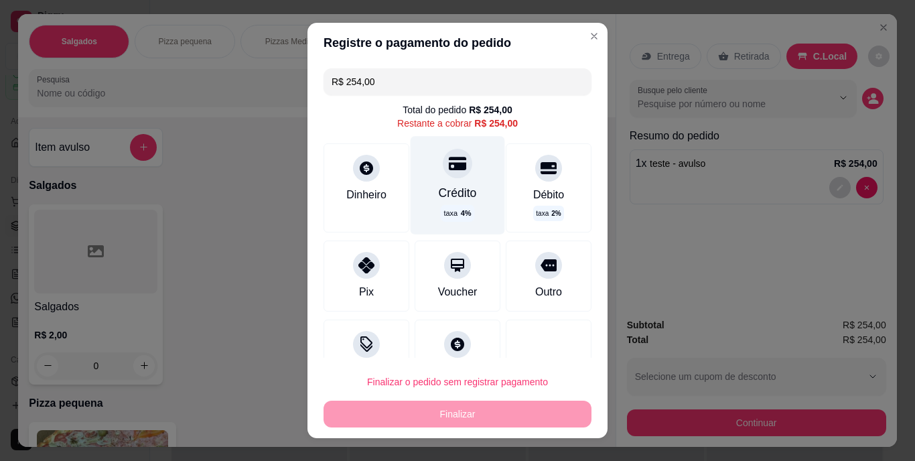
click at [439, 197] on div "Crédito" at bounding box center [458, 192] width 38 height 17
type input "R$ 0,00"
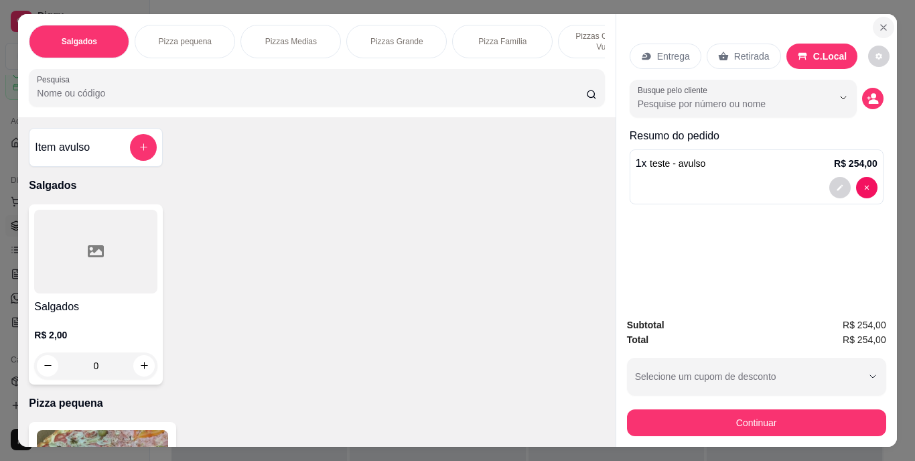
click at [883, 22] on icon "Close" at bounding box center [884, 27] width 11 height 11
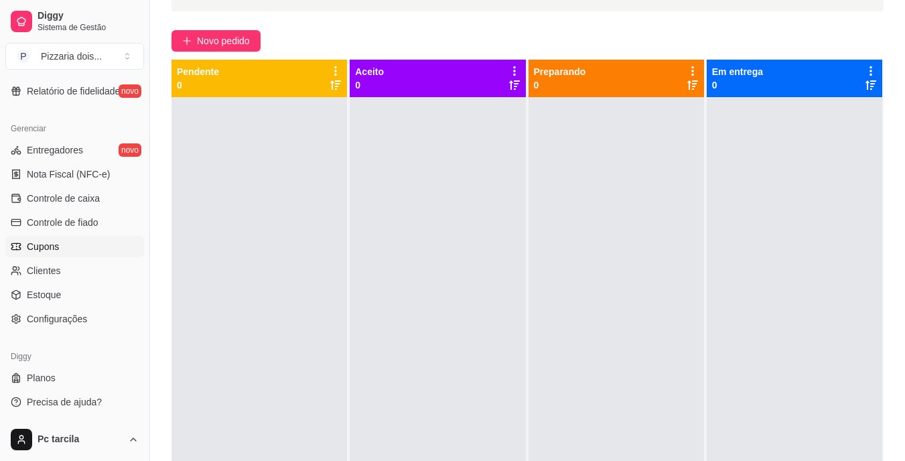
scroll to position [134, 0]
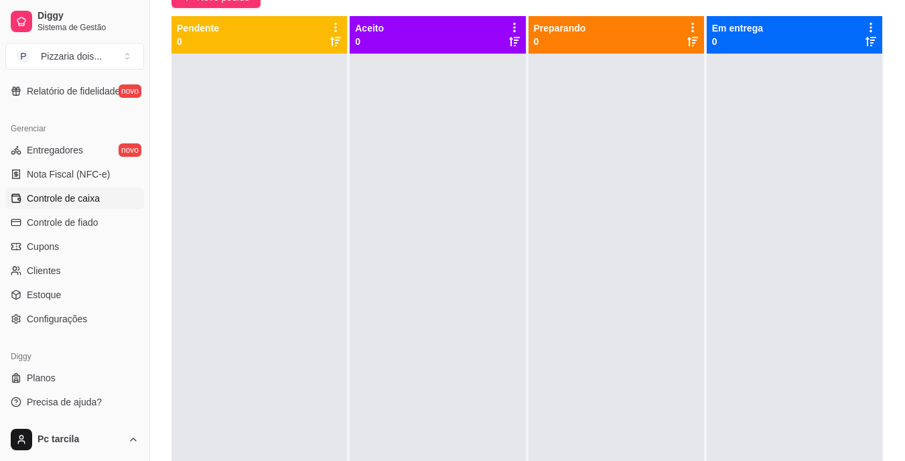
click at [79, 203] on span "Controle de caixa" at bounding box center [63, 198] width 73 height 13
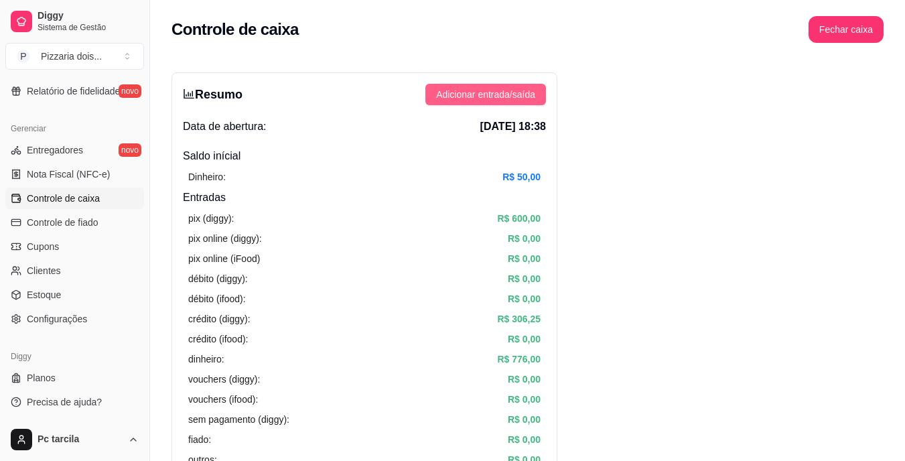
click at [458, 84] on button "Adicionar entrada/saída" at bounding box center [486, 94] width 121 height 21
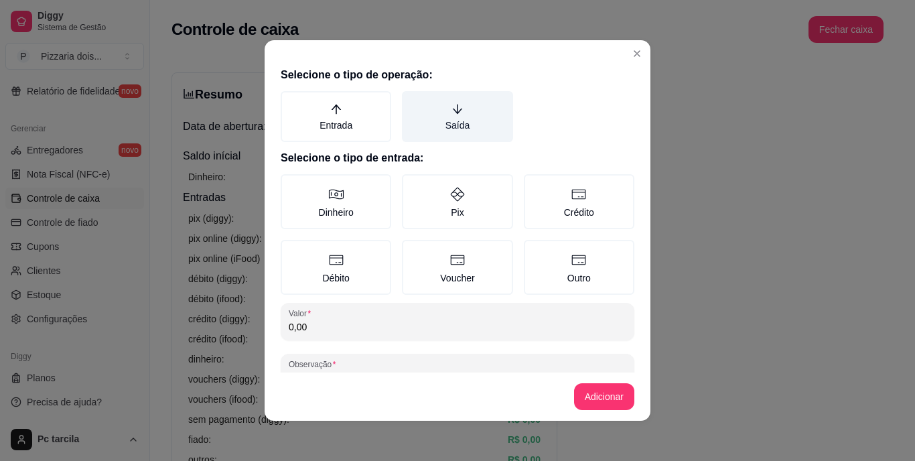
click at [453, 99] on label "Saída" at bounding box center [457, 116] width 111 height 51
click at [412, 99] on button "Saída" at bounding box center [406, 95] width 11 height 11
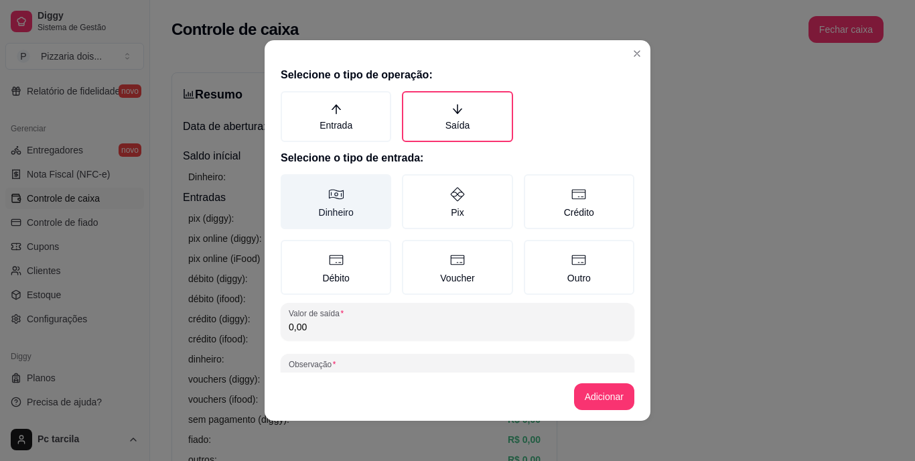
click at [339, 199] on label "Dinheiro" at bounding box center [336, 201] width 111 height 55
click at [291, 184] on button "Dinheiro" at bounding box center [285, 179] width 11 height 11
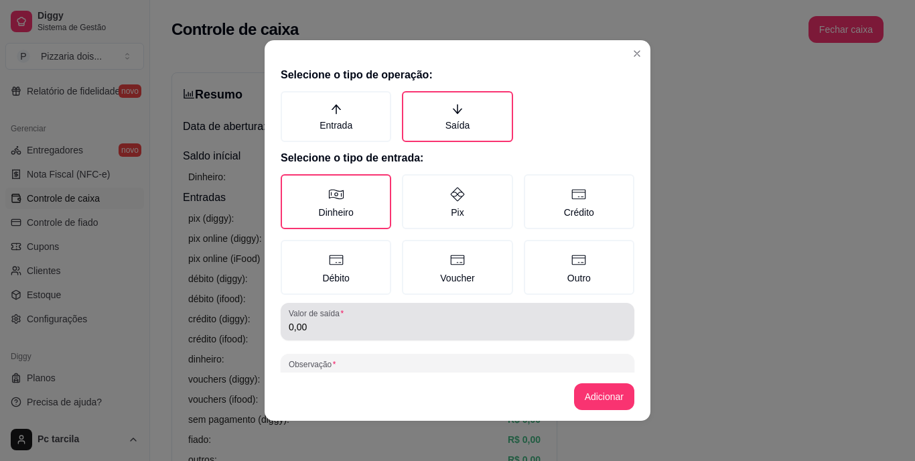
click at [483, 338] on div "Valor de saída 0,00" at bounding box center [458, 322] width 354 height 38
click at [564, 315] on div "0,10" at bounding box center [458, 321] width 338 height 27
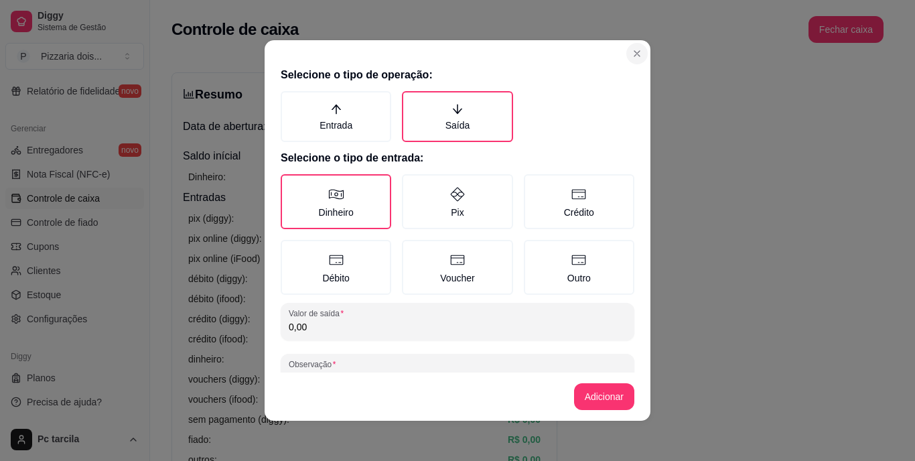
type input "0,00"
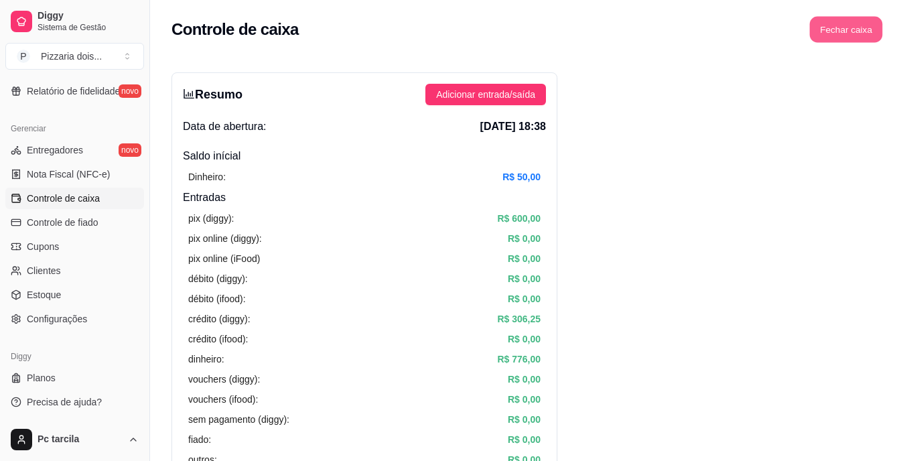
click at [844, 25] on button "Fechar caixa" at bounding box center [846, 30] width 73 height 26
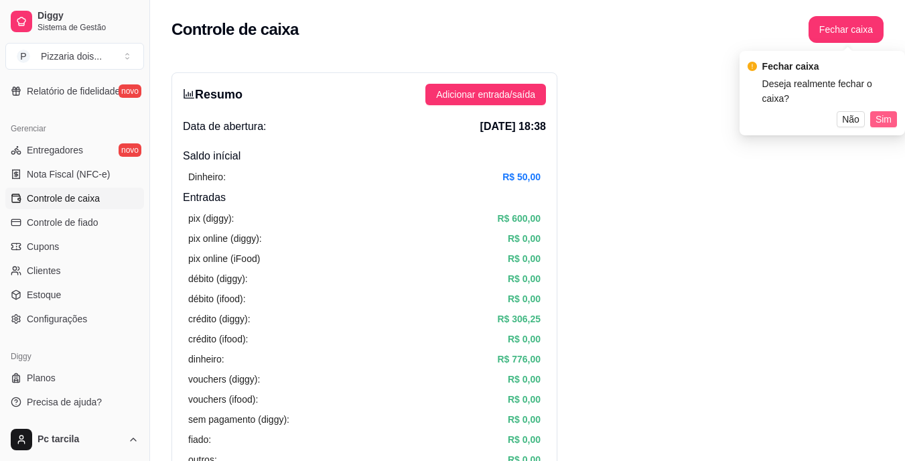
click at [885, 112] on span "Sim" at bounding box center [884, 119] width 16 height 15
